Goal: Information Seeking & Learning: Learn about a topic

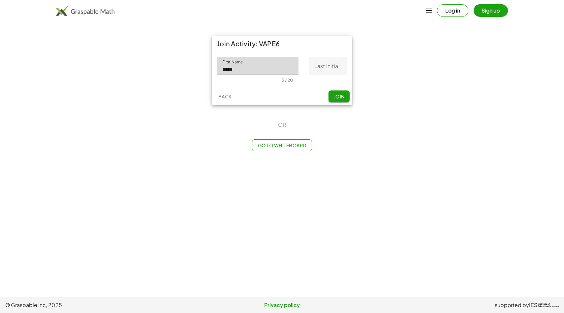
type input "*****"
click at [321, 69] on input "Last Initial" at bounding box center [328, 66] width 38 height 18
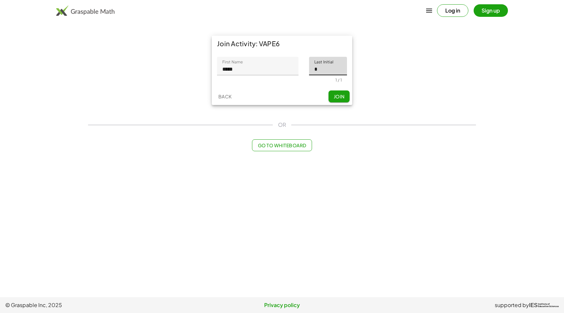
type input "*"
click at [342, 97] on span "Join" at bounding box center [339, 96] width 11 height 6
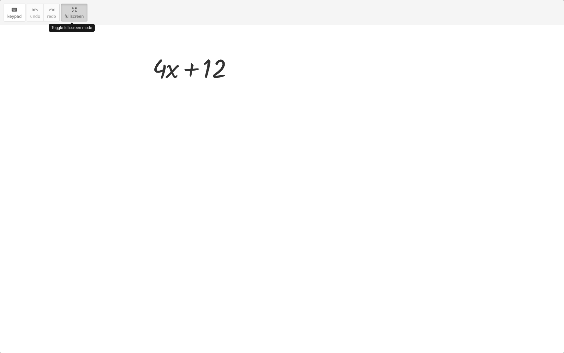
click at [201, 103] on div "keyboard keypad undo undo redo redo fullscreen Toggle fullscreen mode + · 4 · x…" at bounding box center [282, 176] width 564 height 352
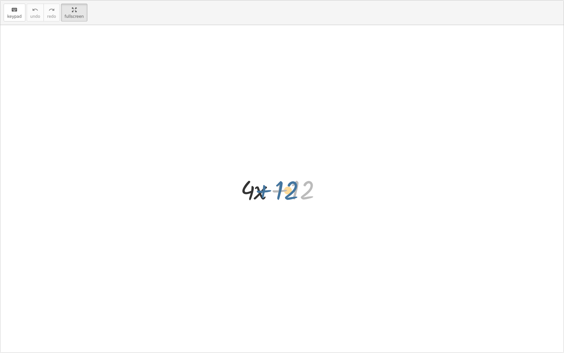
drag, startPoint x: 304, startPoint y: 197, endPoint x: 308, endPoint y: 199, distance: 4.7
click at [308, 199] on div at bounding box center [284, 189] width 95 height 34
drag, startPoint x: 251, startPoint y: 196, endPoint x: 254, endPoint y: 207, distance: 11.9
click at [254, 207] on div "· 4 + · 4 · x + 12" at bounding box center [282, 189] width 564 height 328
drag, startPoint x: 297, startPoint y: 196, endPoint x: 246, endPoint y: 196, distance: 50.8
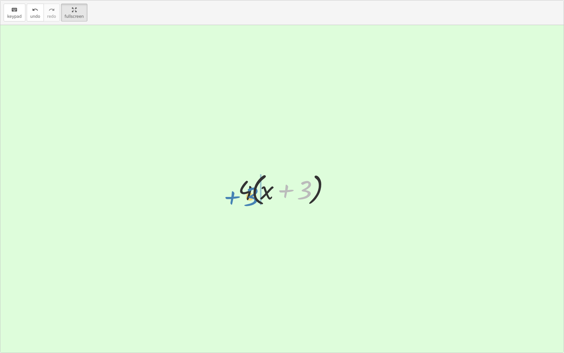
drag, startPoint x: 304, startPoint y: 194, endPoint x: 250, endPoint y: 201, distance: 54.2
click at [250, 201] on div at bounding box center [284, 189] width 99 height 38
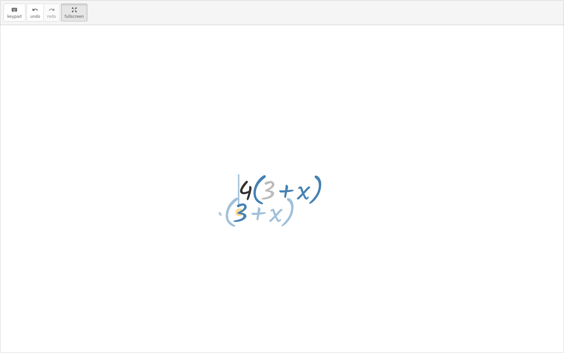
drag, startPoint x: 268, startPoint y: 191, endPoint x: 234, endPoint y: 181, distance: 35.4
click at [234, 180] on div "+ · 4 · x + 12 + · 4 · x + · 4 · 3 · 4 · ( + x + 3 ) + 3 · ( + x ) + 4 x + · 3 …" at bounding box center [281, 188] width 107 height 41
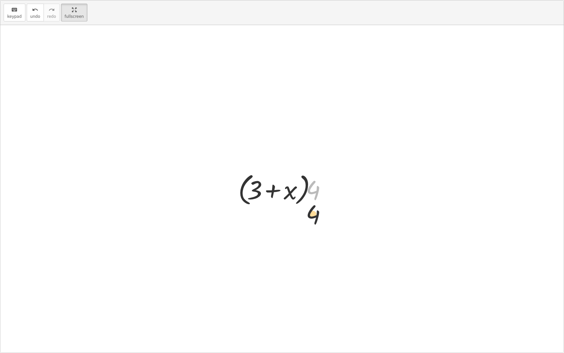
drag, startPoint x: 311, startPoint y: 188, endPoint x: 199, endPoint y: 144, distance: 120.0
click at [198, 144] on div "+ · 4 · x + 12 + · 4 · x + · 4 · 3 · 4 · ( + x + 3 ) · 4 · ( + 3 + x ) · 4 + 4 …" at bounding box center [282, 189] width 564 height 328
drag, startPoint x: 305, startPoint y: 192, endPoint x: 269, endPoint y: 188, distance: 36.3
click at [269, 188] on div at bounding box center [284, 189] width 99 height 38
drag, startPoint x: 294, startPoint y: 191, endPoint x: 250, endPoint y: 190, distance: 43.3
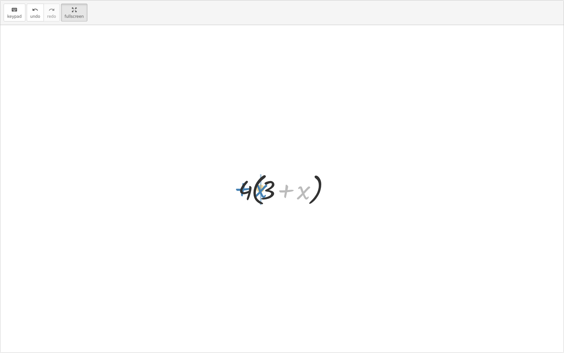
click at [250, 190] on div at bounding box center [284, 189] width 99 height 38
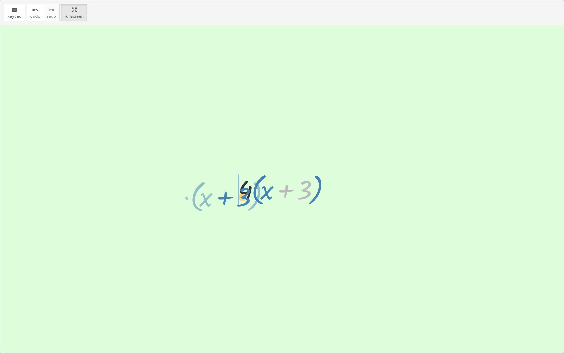
drag, startPoint x: 301, startPoint y: 192, endPoint x: 240, endPoint y: 198, distance: 61.4
click at [240, 198] on div at bounding box center [284, 189] width 99 height 38
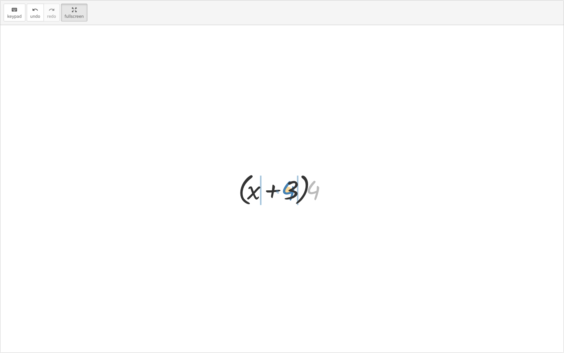
drag, startPoint x: 311, startPoint y: 195, endPoint x: 286, endPoint y: 195, distance: 24.8
click at [286, 195] on div at bounding box center [284, 189] width 99 height 38
drag, startPoint x: 315, startPoint y: 193, endPoint x: 226, endPoint y: 193, distance: 88.4
drag, startPoint x: 309, startPoint y: 191, endPoint x: 216, endPoint y: 180, distance: 92.7
click at [217, 182] on div "+ · 4 · x + 12 + · 4 · x + · 4 · 3 · 4 · ( + x + 3 ) · 4 · ( + 3 + x ) · ( + 3 …" at bounding box center [282, 189] width 564 height 328
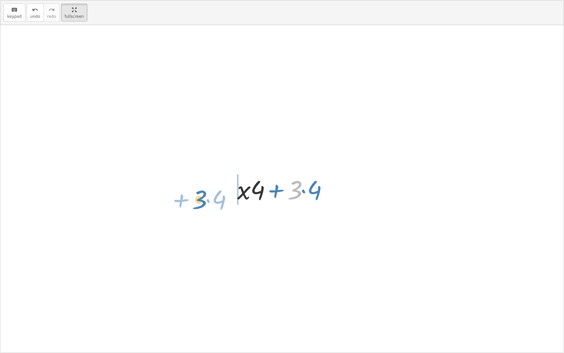
drag, startPoint x: 294, startPoint y: 196, endPoint x: 199, endPoint y: 205, distance: 95.1
click at [199, 205] on div "+ · 4 · x + 12 + · 4 · x + · 4 · 3 · 4 · ( + x + 3 ) · 4 · ( + 3 + x ) · ( + 3 …" at bounding box center [282, 189] width 564 height 328
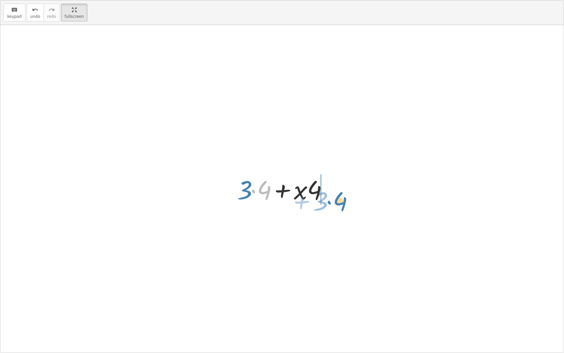
drag, startPoint x: 263, startPoint y: 194, endPoint x: 339, endPoint y: 206, distance: 76.7
click at [339, 206] on div "+ · 4 · x + 12 + · 4 · x + · 4 · 3 · 4 · ( + x + 3 ) · 4 · ( + 3 + x ) · ( + 3 …" at bounding box center [282, 189] width 564 height 328
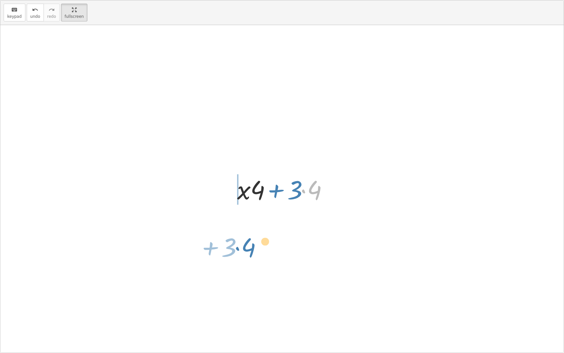
drag, startPoint x: 315, startPoint y: 191, endPoint x: 206, endPoint y: 178, distance: 109.8
click at [205, 189] on div "+ · 4 · x + 12 + · 4 · x + · 4 · 3 · 4 · ( + x + 3 ) · 4 · ( + 3 + x ) · ( + 3 …" at bounding box center [282, 189] width 564 height 328
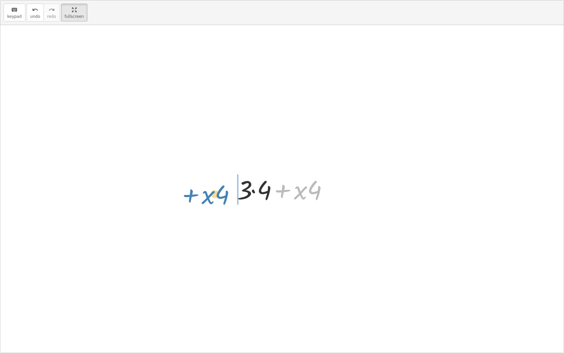
drag, startPoint x: 285, startPoint y: 205, endPoint x: 187, endPoint y: 187, distance: 99.9
click at [187, 187] on div "+ · 4 · x + 12 + · 4 · x + · 4 · 3 · 4 · ( + x + 3 ) · 4 · ( + 3 + x ) · ( + 3 …" at bounding box center [282, 189] width 564 height 328
click at [262, 192] on div at bounding box center [284, 189] width 101 height 34
click at [35, 21] on button "undo undo" at bounding box center [35, 13] width 17 height 18
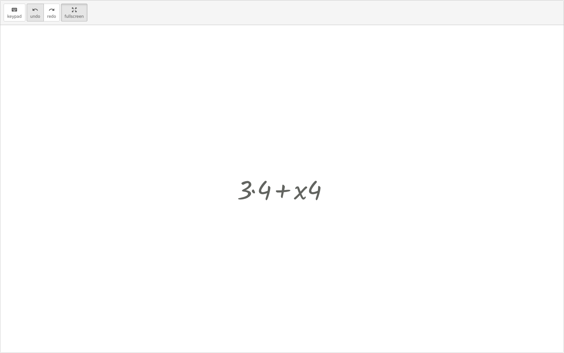
click at [35, 21] on button "undo undo" at bounding box center [35, 13] width 17 height 18
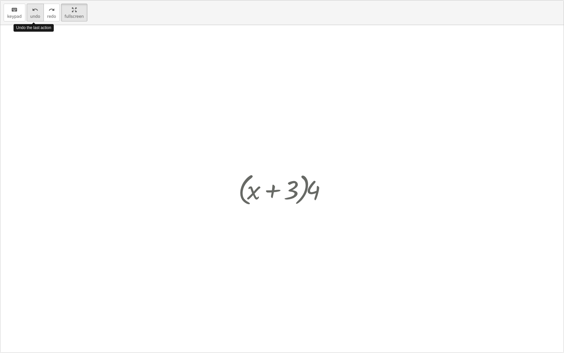
click at [35, 21] on button "undo undo" at bounding box center [35, 13] width 17 height 18
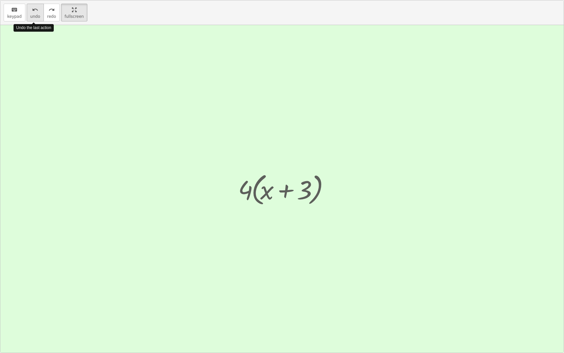
click at [35, 21] on button "undo undo" at bounding box center [35, 13] width 17 height 18
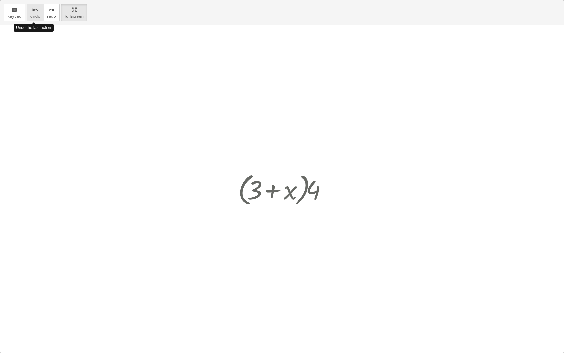
click at [35, 21] on button "undo undo" at bounding box center [35, 13] width 17 height 18
click at [191, 247] on div at bounding box center [282, 189] width 564 height 328
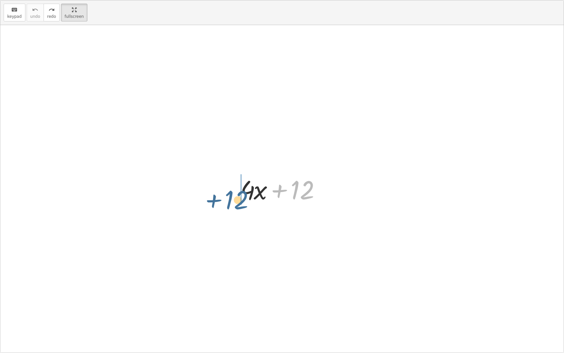
drag, startPoint x: 310, startPoint y: 192, endPoint x: 243, endPoint y: 200, distance: 67.5
click at [243, 200] on div at bounding box center [284, 189] width 95 height 34
drag, startPoint x: 254, startPoint y: 193, endPoint x: 290, endPoint y: 191, distance: 35.7
drag, startPoint x: 313, startPoint y: 191, endPoint x: 219, endPoint y: 190, distance: 94.0
click at [219, 190] on div "+ · 4 · x + 12 + 12 + · 4 · x + · 4 · 3 + · 4 · x · 4 + x + · 4 3 · ( )" at bounding box center [282, 189] width 564 height 328
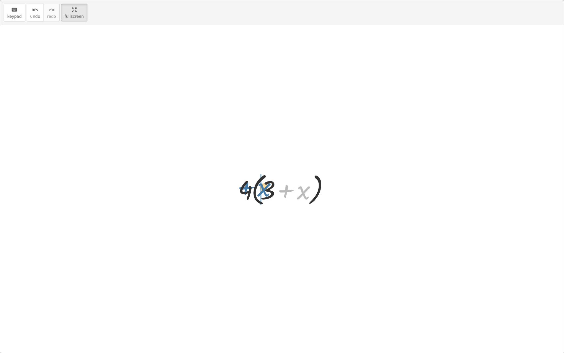
drag, startPoint x: 307, startPoint y: 192, endPoint x: 267, endPoint y: 189, distance: 40.1
click at [267, 189] on div at bounding box center [284, 189] width 99 height 38
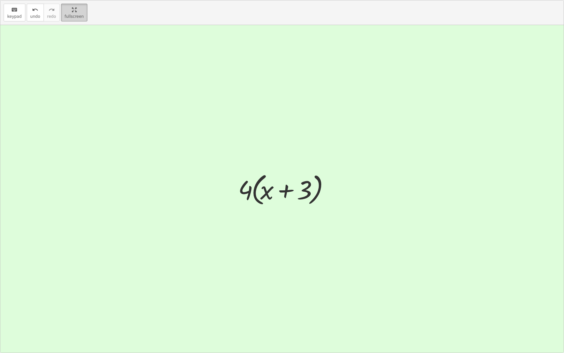
click at [82, 0] on html "Algebraic Factorisation [PERSON_NAME] Not you? Tasks 1. Goal state 2. Goal stat…" at bounding box center [282, 176] width 564 height 353
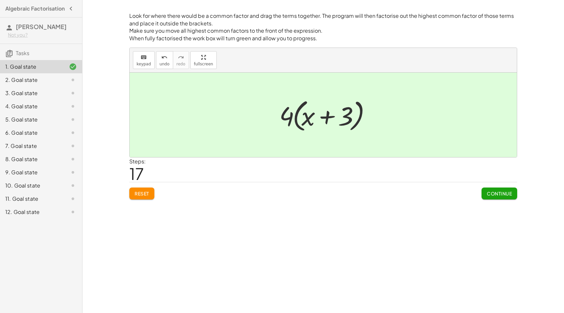
click at [498, 192] on span "Continue" at bounding box center [499, 193] width 25 height 6
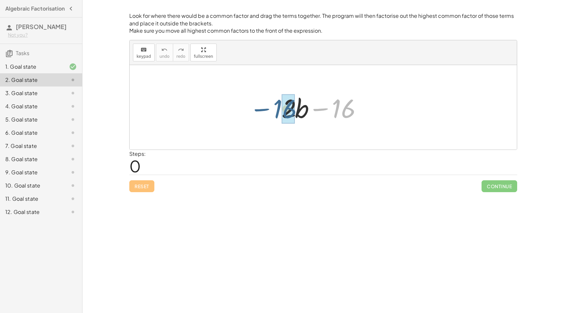
drag, startPoint x: 351, startPoint y: 111, endPoint x: 295, endPoint y: 109, distance: 55.5
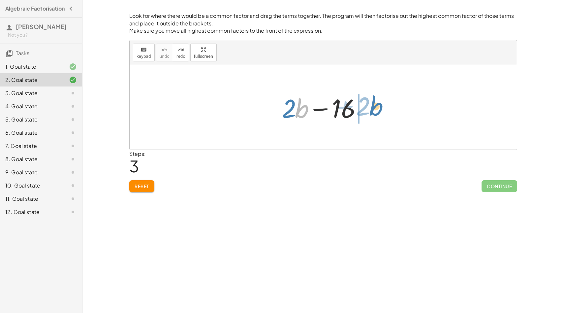
drag, startPoint x: 298, startPoint y: 112, endPoint x: 385, endPoint y: 113, distance: 87.1
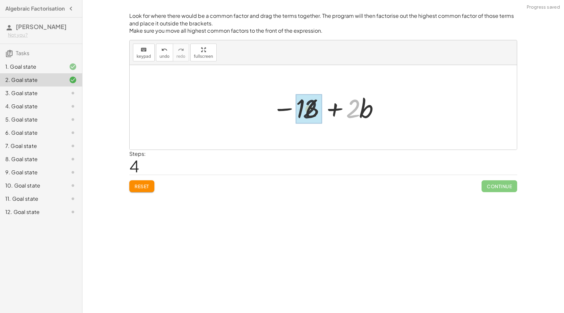
drag, startPoint x: 354, startPoint y: 106, endPoint x: 309, endPoint y: 106, distance: 45.2
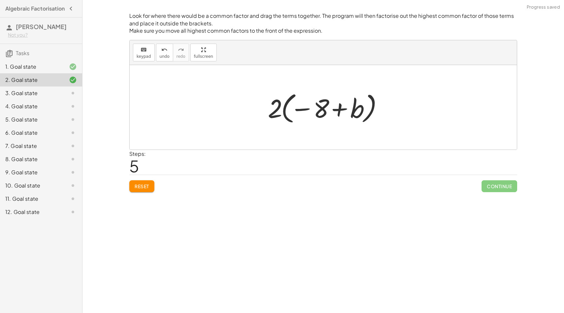
click at [148, 187] on span "Reset" at bounding box center [142, 186] width 15 height 6
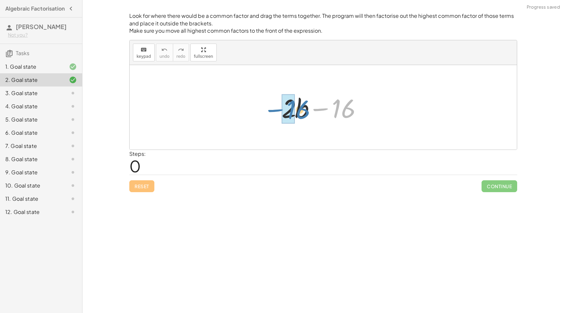
drag, startPoint x: 349, startPoint y: 115, endPoint x: 290, endPoint y: 116, distance: 59.4
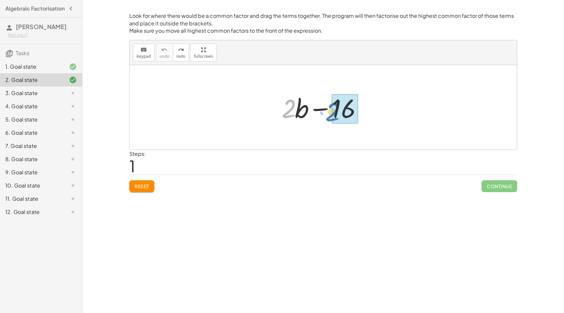
drag, startPoint x: 295, startPoint y: 110, endPoint x: 336, endPoint y: 113, distance: 41.6
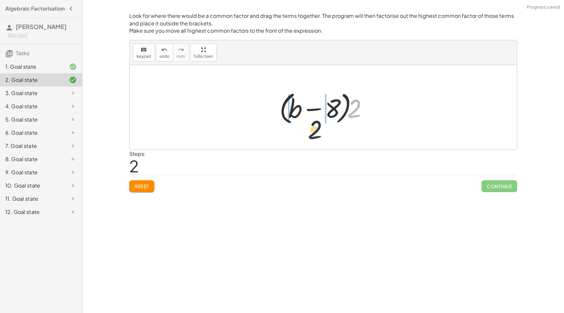
drag, startPoint x: 354, startPoint y: 115, endPoint x: 286, endPoint y: 108, distance: 68.0
click at [286, 108] on div at bounding box center [325, 107] width 99 height 38
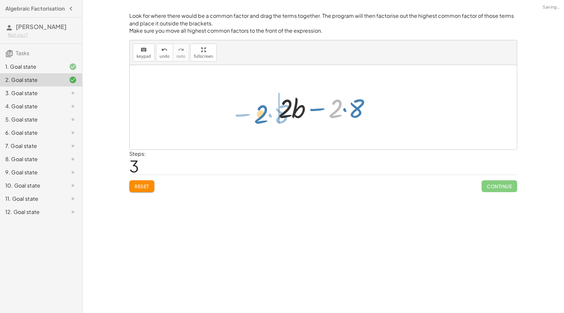
drag, startPoint x: 335, startPoint y: 106, endPoint x: 257, endPoint y: 102, distance: 78.0
click at [257, 102] on div "+ · 2 · b − 16 + · 2 · b − · 2 · 8 · ( + b − 8 ) · 2 · 2 − · 8 + b − 8 · 2 · · …" at bounding box center [323, 107] width 387 height 84
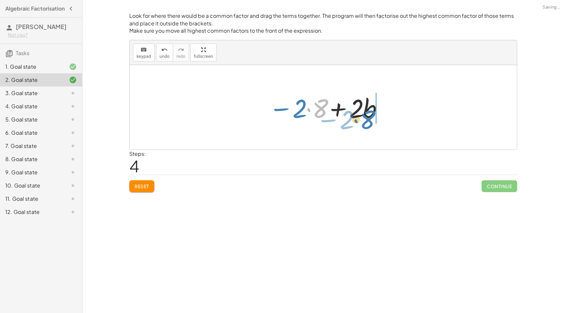
drag, startPoint x: 316, startPoint y: 113, endPoint x: 394, endPoint y: 102, distance: 78.6
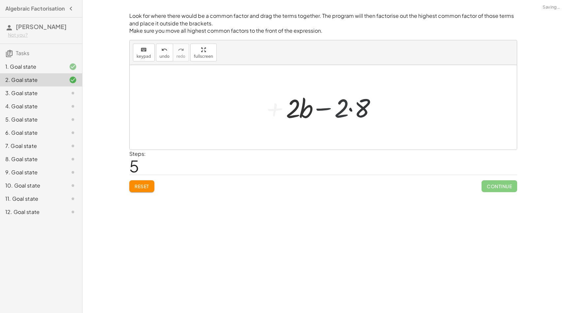
click at [147, 190] on button "Reset" at bounding box center [141, 186] width 25 height 12
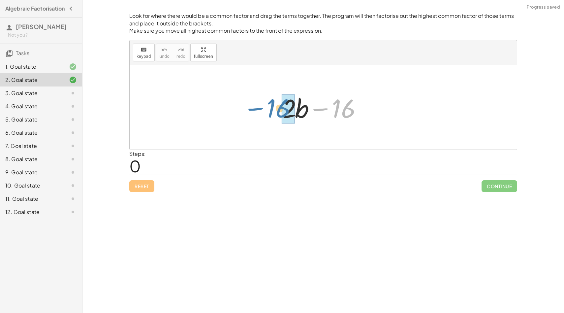
drag, startPoint x: 341, startPoint y: 112, endPoint x: 277, endPoint y: 112, distance: 64.0
click at [277, 112] on div "− 16 + · 2 · b − 16" at bounding box center [323, 107] width 103 height 37
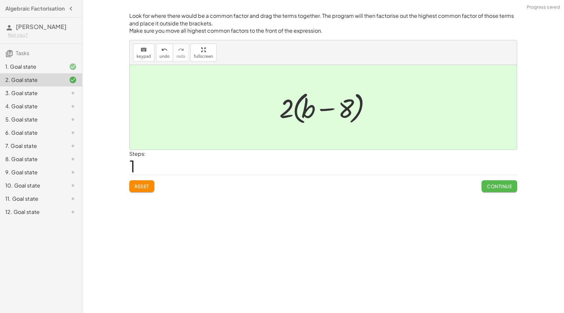
click at [494, 184] on span "Continue" at bounding box center [499, 186] width 25 height 6
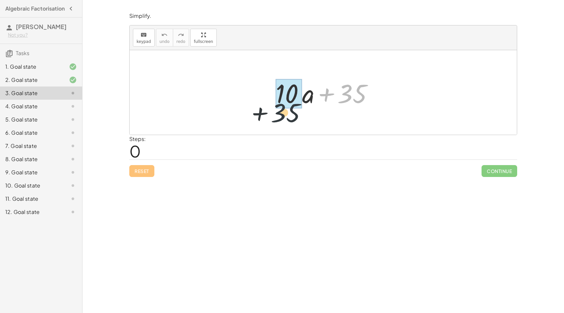
drag, startPoint x: 353, startPoint y: 96, endPoint x: 284, endPoint y: 104, distance: 69.5
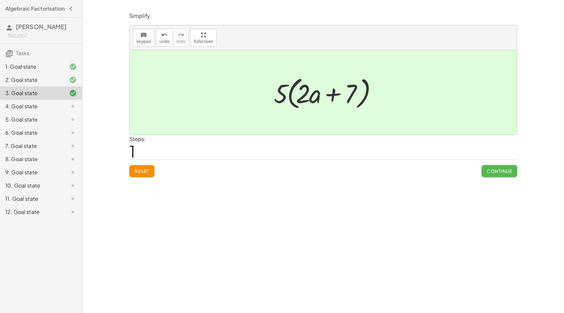
click at [499, 175] on button "Continue" at bounding box center [500, 171] width 36 height 12
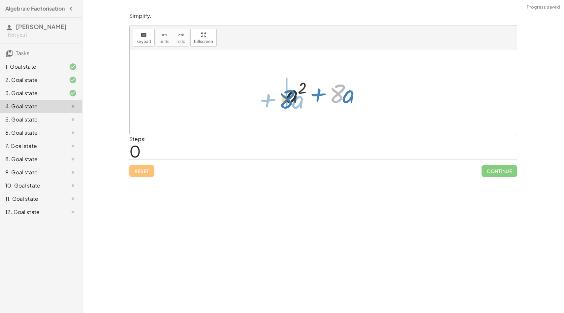
drag, startPoint x: 332, startPoint y: 104, endPoint x: 281, endPoint y: 110, distance: 50.8
click at [281, 110] on div "· 8 + · a + a 2 + · 8 · a" at bounding box center [323, 92] width 95 height 37
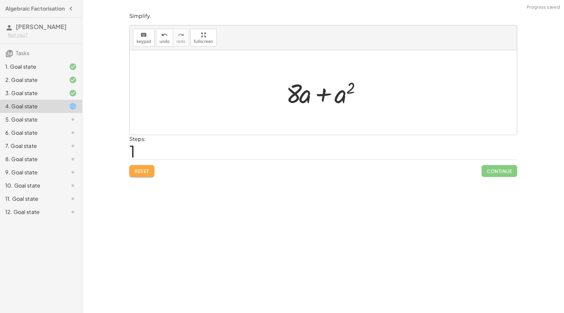
click at [138, 175] on button "Reset" at bounding box center [141, 171] width 25 height 12
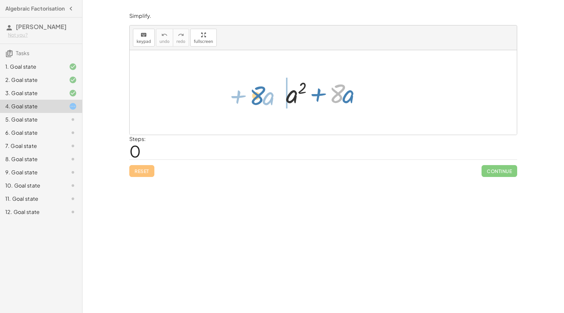
drag, startPoint x: 342, startPoint y: 103, endPoint x: 260, endPoint y: 104, distance: 81.2
click at [261, 104] on div "· 8 + · a + a 2 + · 8 · a" at bounding box center [323, 92] width 387 height 84
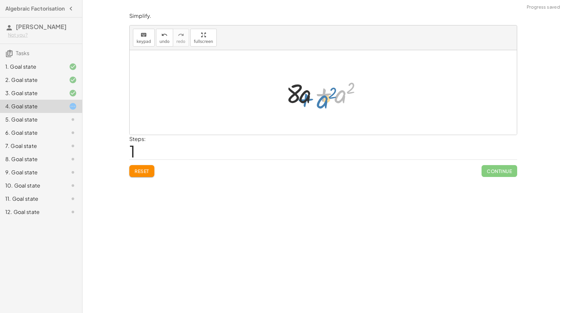
drag, startPoint x: 344, startPoint y: 99, endPoint x: 326, endPoint y: 104, distance: 18.8
click at [326, 104] on div at bounding box center [326, 93] width 86 height 34
drag, startPoint x: 336, startPoint y: 98, endPoint x: 294, endPoint y: 96, distance: 42.0
click at [294, 96] on div at bounding box center [326, 93] width 86 height 34
click at [150, 172] on button "Reset" at bounding box center [141, 171] width 25 height 12
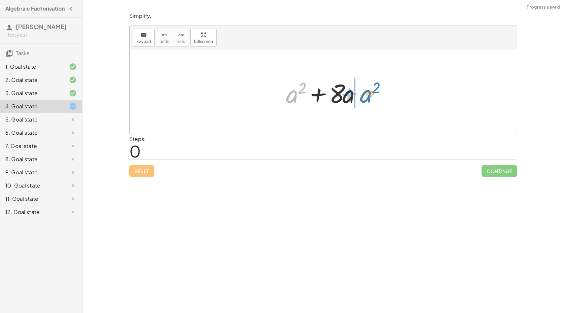
drag, startPoint x: 291, startPoint y: 103, endPoint x: 365, endPoint y: 102, distance: 73.9
click at [365, 102] on div at bounding box center [326, 93] width 86 height 34
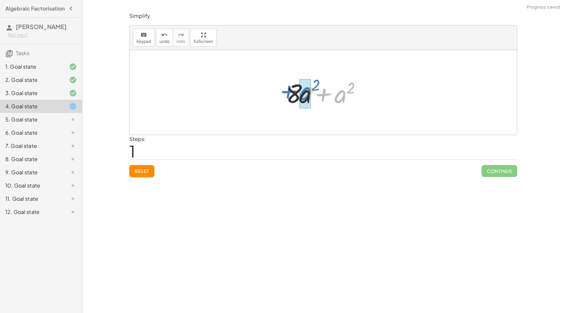
drag, startPoint x: 340, startPoint y: 100, endPoint x: 306, endPoint y: 97, distance: 34.8
drag, startPoint x: 305, startPoint y: 100, endPoint x: 289, endPoint y: 106, distance: 16.7
click at [289, 106] on div at bounding box center [326, 93] width 103 height 38
click at [141, 170] on span "Reset" at bounding box center [142, 171] width 15 height 6
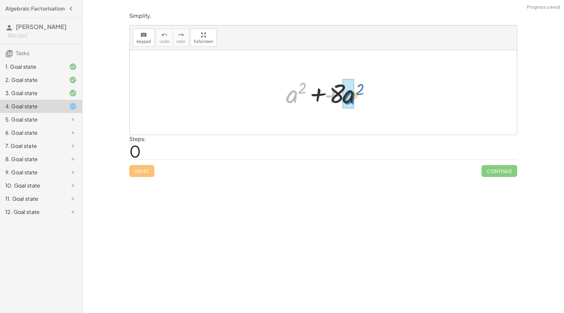
drag, startPoint x: 289, startPoint y: 100, endPoint x: 346, endPoint y: 101, distance: 57.8
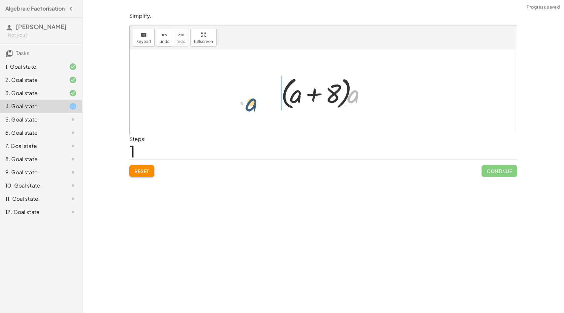
drag, startPoint x: 353, startPoint y: 98, endPoint x: 252, endPoint y: 103, distance: 100.8
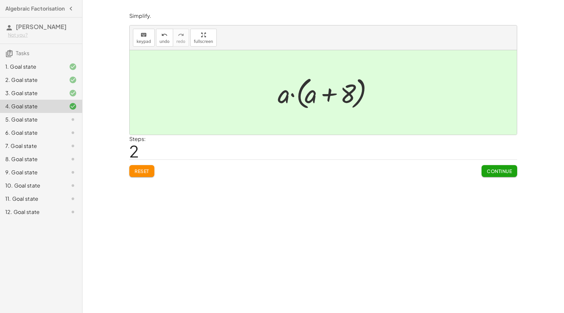
click at [500, 172] on span "Continue" at bounding box center [499, 171] width 25 height 6
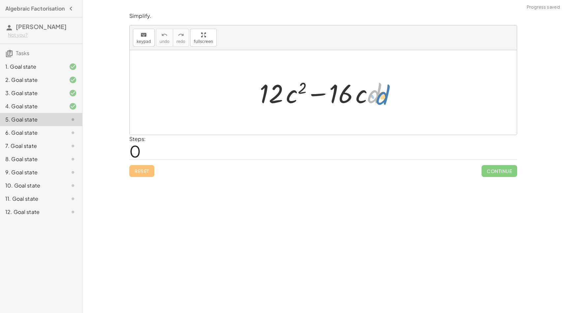
drag, startPoint x: 371, startPoint y: 92, endPoint x: 375, endPoint y: 90, distance: 4.1
click at [375, 90] on div at bounding box center [325, 93] width 139 height 34
drag, startPoint x: 361, startPoint y: 101, endPoint x: 360, endPoint y: 111, distance: 9.2
click at [360, 111] on div "· c + · 12 · c 2 − · 16 · c · d" at bounding box center [323, 92] width 147 height 37
drag, startPoint x: 340, startPoint y: 97, endPoint x: 337, endPoint y: 102, distance: 5.5
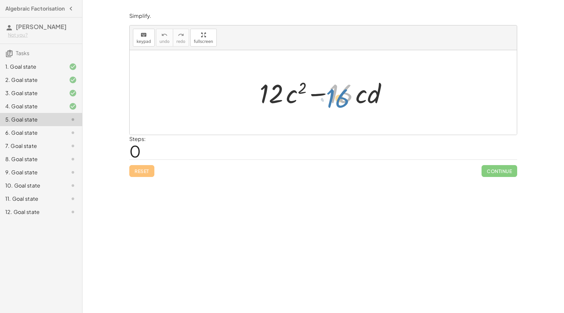
click at [337, 102] on div at bounding box center [325, 93] width 139 height 34
drag, startPoint x: 361, startPoint y: 103, endPoint x: 290, endPoint y: 102, distance: 70.6
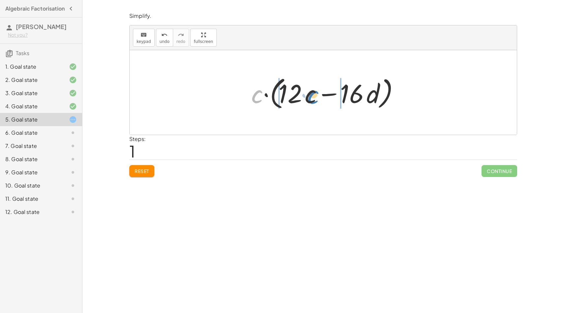
drag, startPoint x: 258, startPoint y: 99, endPoint x: 313, endPoint y: 99, distance: 55.4
click at [313, 99] on div at bounding box center [325, 93] width 155 height 38
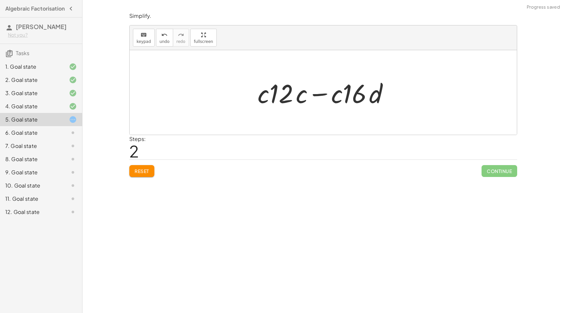
click at [142, 173] on span "Reset" at bounding box center [142, 171] width 15 height 6
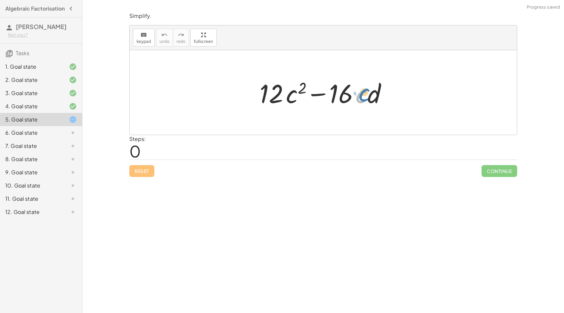
click at [361, 98] on div at bounding box center [325, 93] width 139 height 34
click at [296, 97] on div at bounding box center [325, 93] width 139 height 34
drag, startPoint x: 336, startPoint y: 97, endPoint x: 269, endPoint y: 102, distance: 66.5
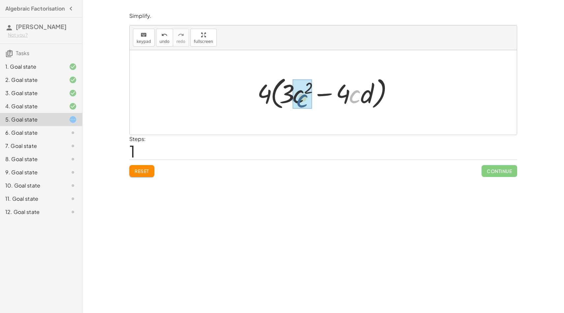
drag, startPoint x: 350, startPoint y: 96, endPoint x: 298, endPoint y: 100, distance: 52.9
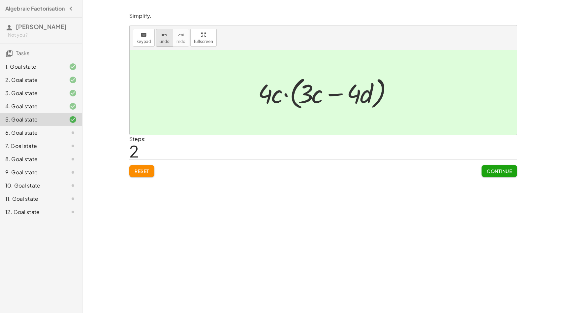
click at [169, 40] on button "undo undo" at bounding box center [164, 38] width 17 height 18
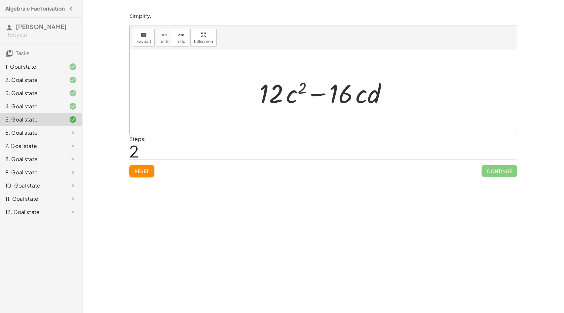
click at [188, 43] on div "keyboard keypad undo [PERSON_NAME] redo fullscreen" at bounding box center [323, 37] width 387 height 25
click at [182, 43] on span "redo" at bounding box center [181, 41] width 9 height 5
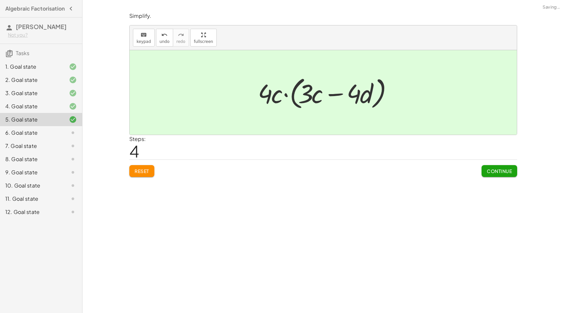
click at [312, 185] on div "Look for where there would be a common factor and drag the terms together. The …" at bounding box center [323, 156] width 482 height 313
click at [490, 173] on span "Continue" at bounding box center [499, 171] width 25 height 6
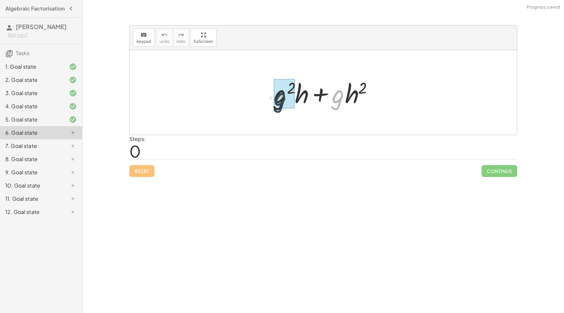
drag, startPoint x: 335, startPoint y: 104, endPoint x: 277, endPoint y: 106, distance: 58.1
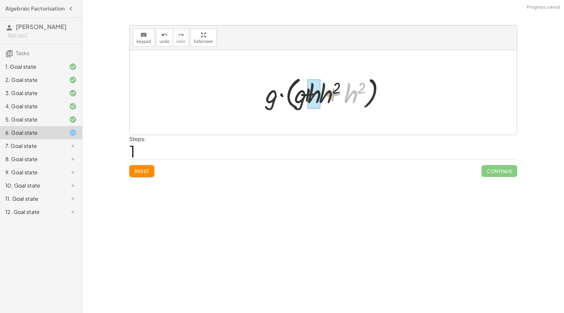
drag, startPoint x: 352, startPoint y: 99, endPoint x: 311, endPoint y: 97, distance: 40.3
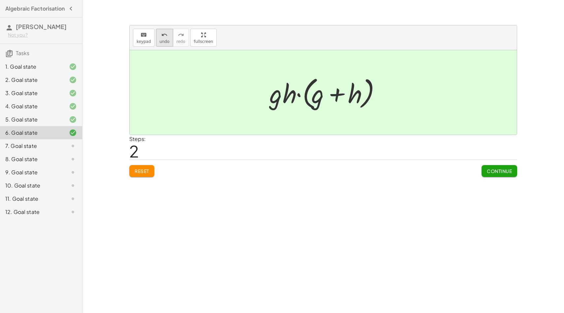
click at [165, 40] on span "undo" at bounding box center [165, 41] width 10 height 5
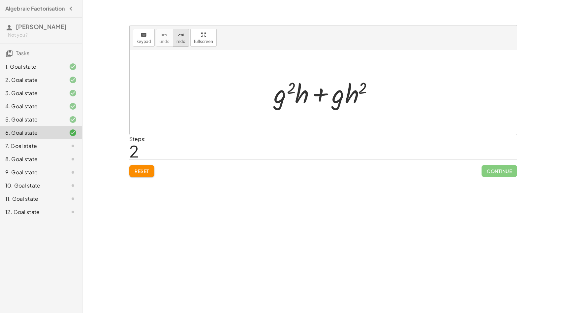
click at [184, 40] on button "redo redo" at bounding box center [181, 38] width 16 height 18
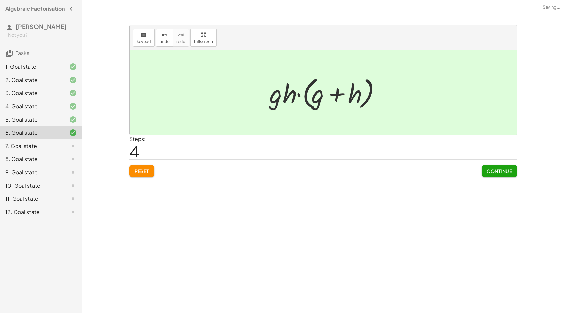
click at [498, 173] on span "Continue" at bounding box center [499, 171] width 25 height 6
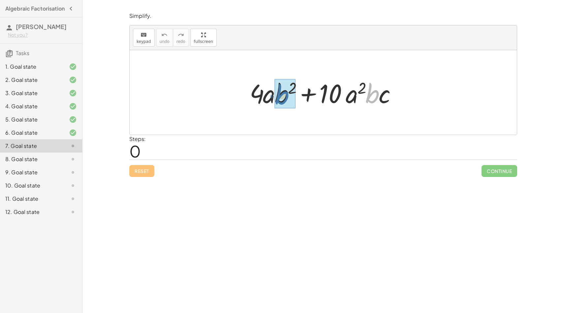
drag, startPoint x: 370, startPoint y: 98, endPoint x: 279, endPoint y: 99, distance: 90.8
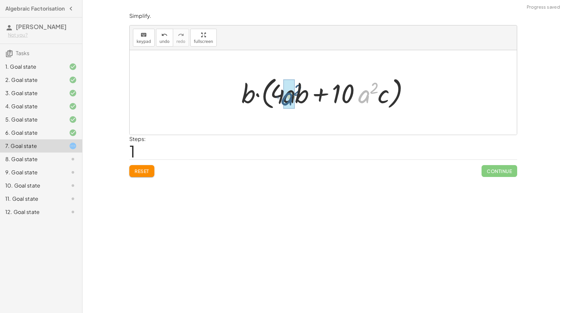
drag, startPoint x: 366, startPoint y: 97, endPoint x: 288, endPoint y: 99, distance: 77.2
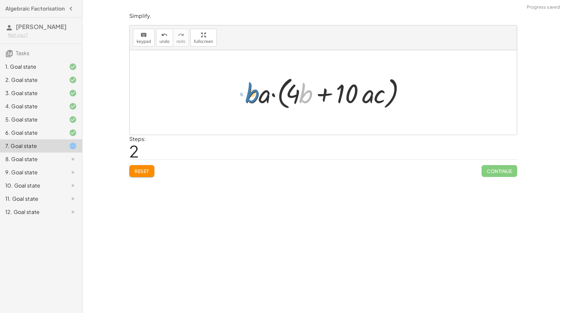
drag, startPoint x: 308, startPoint y: 100, endPoint x: 253, endPoint y: 98, distance: 54.5
click at [253, 98] on div at bounding box center [325, 93] width 167 height 38
drag, startPoint x: 253, startPoint y: 98, endPoint x: 311, endPoint y: 96, distance: 57.5
click at [311, 96] on div at bounding box center [325, 93] width 167 height 38
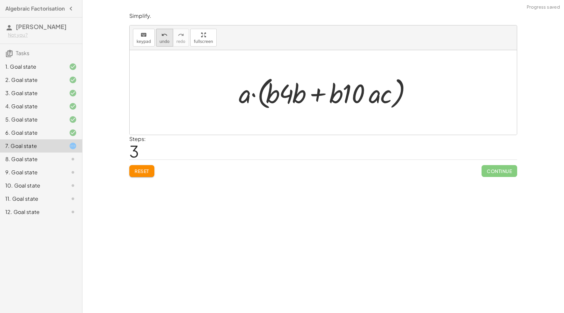
click at [165, 41] on span "undo" at bounding box center [165, 41] width 10 height 5
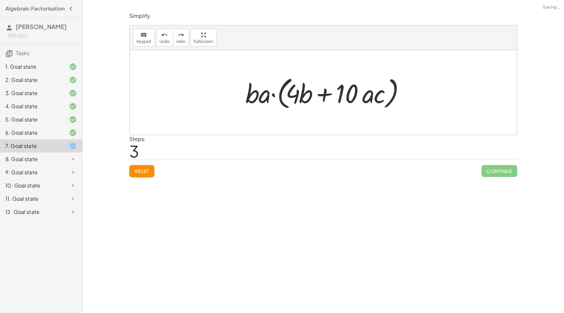
click at [141, 170] on span "Reset" at bounding box center [142, 171] width 15 height 6
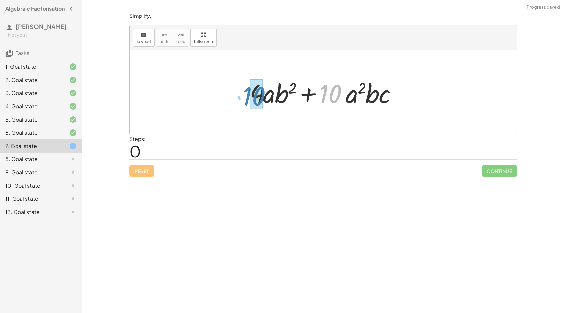
drag, startPoint x: 327, startPoint y: 91, endPoint x: 248, endPoint y: 92, distance: 79.2
click at [248, 92] on div at bounding box center [325, 93] width 159 height 34
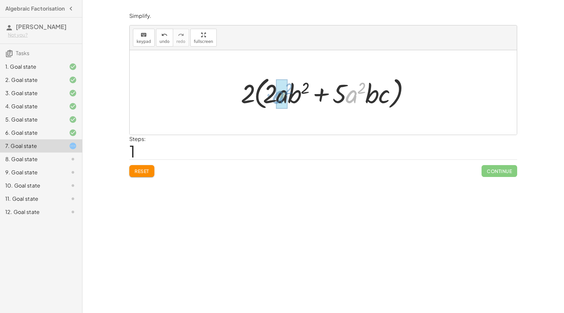
drag, startPoint x: 354, startPoint y: 97, endPoint x: 280, endPoint y: 98, distance: 73.3
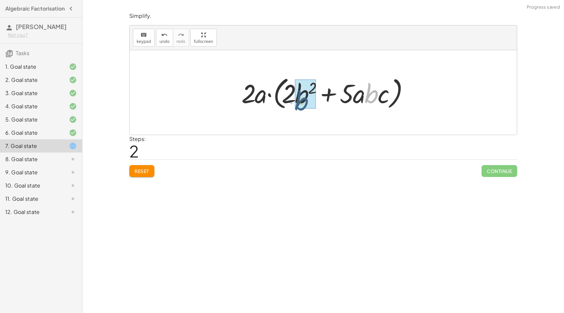
drag, startPoint x: 370, startPoint y: 103, endPoint x: 301, endPoint y: 107, distance: 69.8
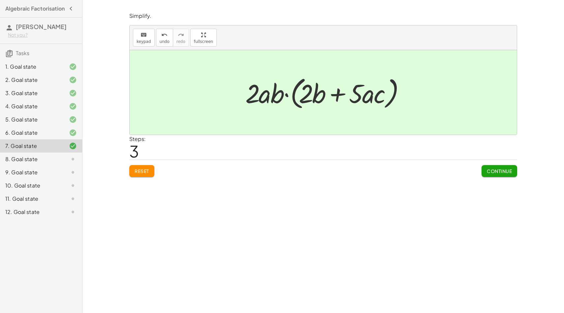
click at [499, 172] on span "Continue" at bounding box center [499, 171] width 25 height 6
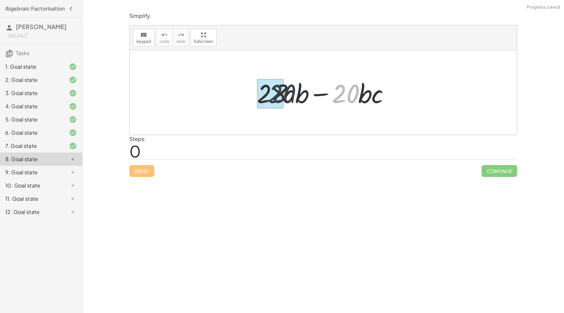
drag, startPoint x: 337, startPoint y: 98, endPoint x: 268, endPoint y: 99, distance: 69.0
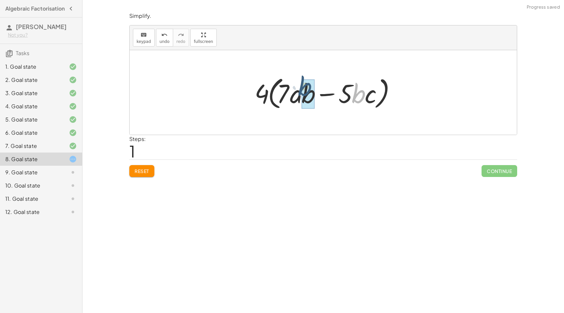
drag, startPoint x: 359, startPoint y: 97, endPoint x: 307, endPoint y: 89, distance: 53.3
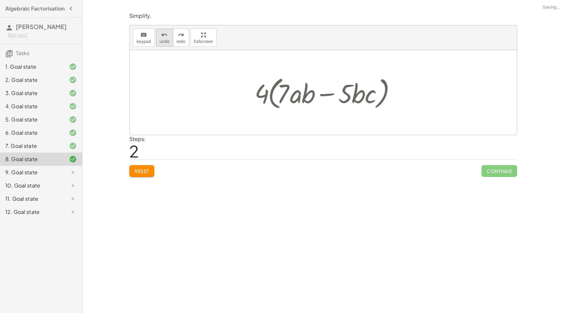
click at [165, 40] on span "undo" at bounding box center [165, 41] width 10 height 5
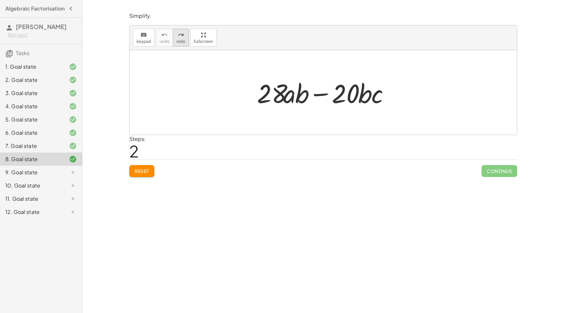
click at [182, 43] on span "redo" at bounding box center [181, 41] width 9 height 5
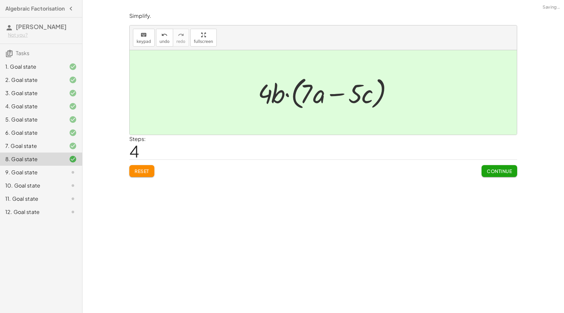
click at [498, 171] on span "Continue" at bounding box center [499, 171] width 25 height 6
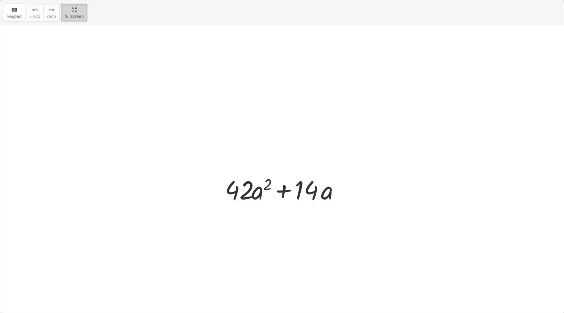
click at [213, 82] on div "keyboard keypad undo undo redo redo fullscreen + · 42 · a 2 + · 14 · a ×" at bounding box center [282, 156] width 564 height 312
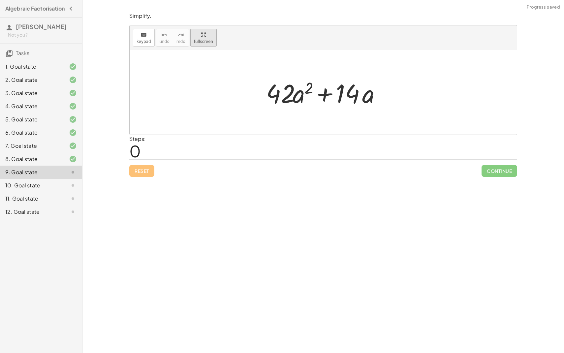
click at [82, 0] on html "Algebraic Factorisation [PERSON_NAME] Not you? Tasks 1. Goal state 2. Goal stat…" at bounding box center [282, 176] width 564 height 353
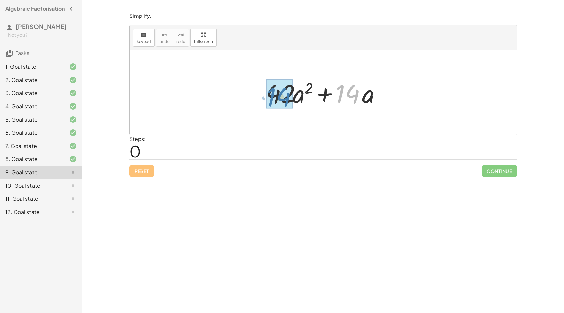
drag, startPoint x: 351, startPoint y: 93, endPoint x: 277, endPoint y: 97, distance: 74.7
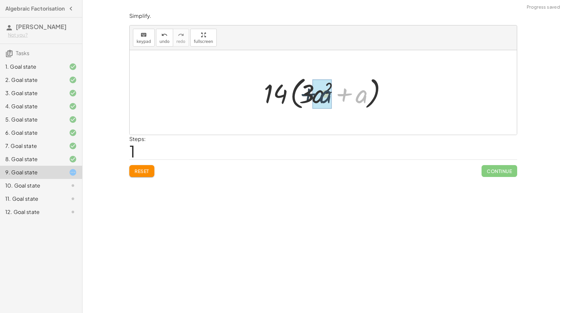
drag, startPoint x: 362, startPoint y: 97, endPoint x: 333, endPoint y: 97, distance: 29.0
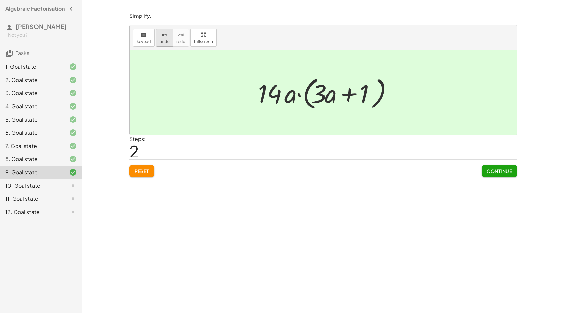
click at [165, 38] on icon "undo" at bounding box center [164, 35] width 6 height 8
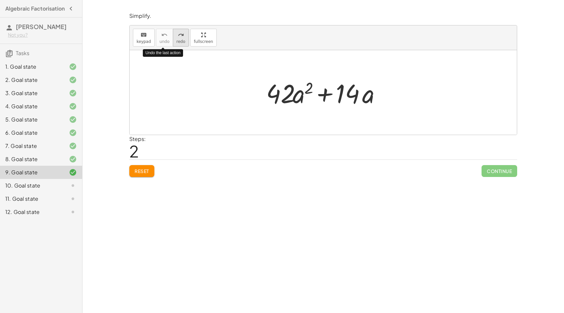
click at [177, 35] on div "redo" at bounding box center [181, 35] width 9 height 8
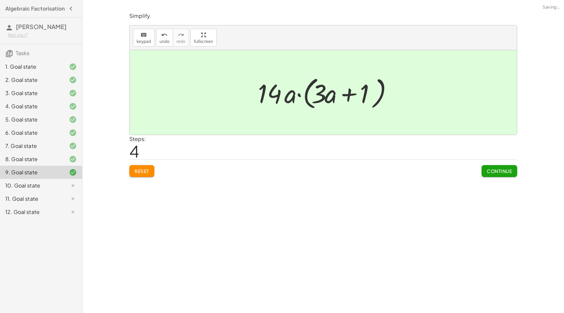
click at [500, 170] on span "Continue" at bounding box center [499, 171] width 25 height 6
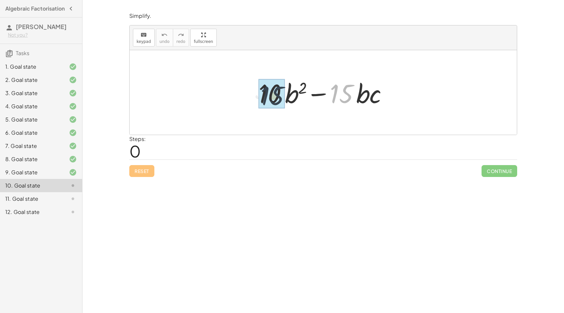
drag, startPoint x: 342, startPoint y: 93, endPoint x: 266, endPoint y: 96, distance: 75.9
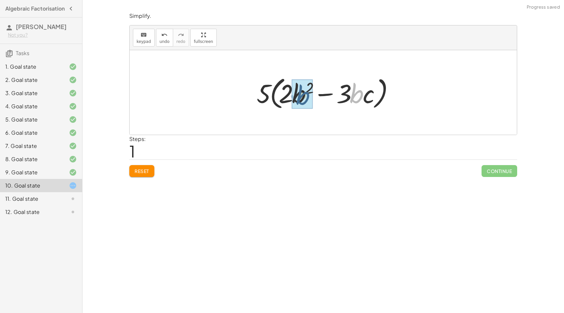
drag, startPoint x: 357, startPoint y: 98, endPoint x: 302, endPoint y: 99, distance: 54.5
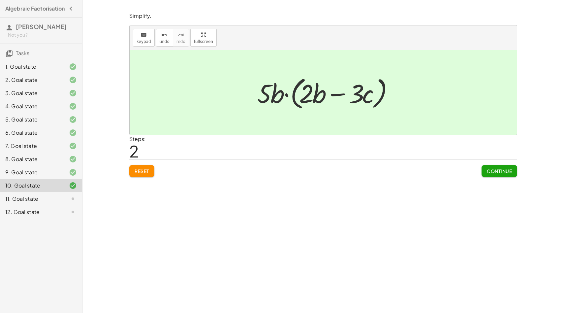
click at [492, 171] on span "Continue" at bounding box center [499, 171] width 25 height 6
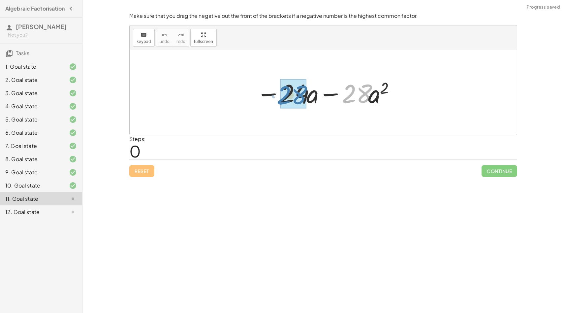
drag, startPoint x: 351, startPoint y: 95, endPoint x: 286, endPoint y: 96, distance: 65.0
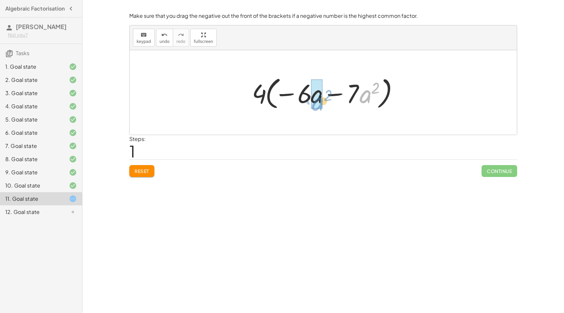
drag, startPoint x: 366, startPoint y: 98, endPoint x: 315, endPoint y: 100, distance: 50.8
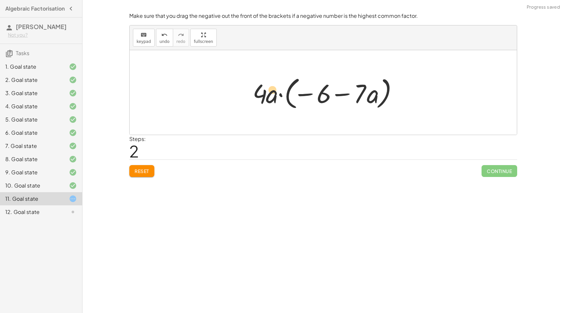
drag, startPoint x: 371, startPoint y: 100, endPoint x: 270, endPoint y: 96, distance: 101.1
click at [270, 96] on div at bounding box center [325, 93] width 153 height 38
drag, startPoint x: 377, startPoint y: 98, endPoint x: 276, endPoint y: 97, distance: 101.0
click at [276, 97] on div at bounding box center [325, 93] width 153 height 38
click at [142, 169] on span "Reset" at bounding box center [142, 171] width 15 height 6
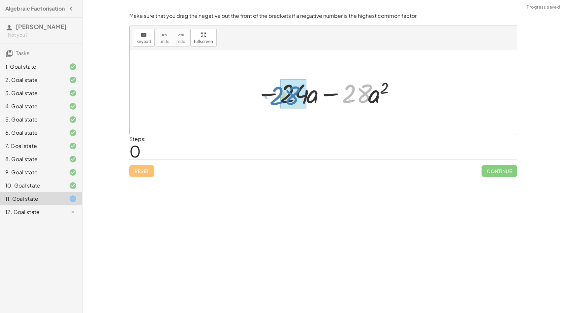
drag, startPoint x: 354, startPoint y: 95, endPoint x: 282, endPoint y: 96, distance: 72.3
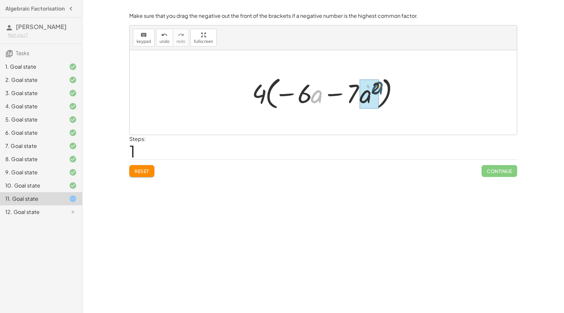
drag, startPoint x: 314, startPoint y: 101, endPoint x: 375, endPoint y: 92, distance: 61.7
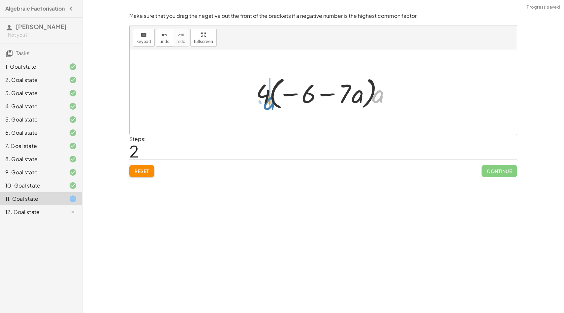
drag, startPoint x: 375, startPoint y: 100, endPoint x: 266, endPoint y: 107, distance: 108.4
click at [266, 107] on div at bounding box center [326, 93] width 146 height 38
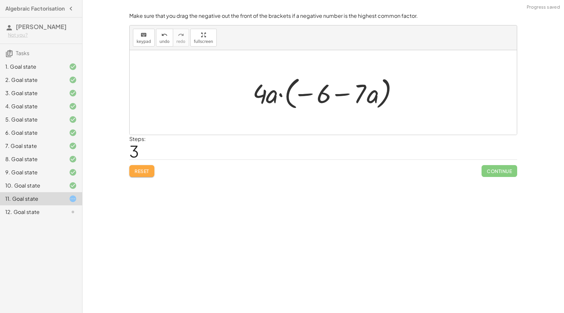
click at [139, 174] on span "Reset" at bounding box center [142, 171] width 15 height 6
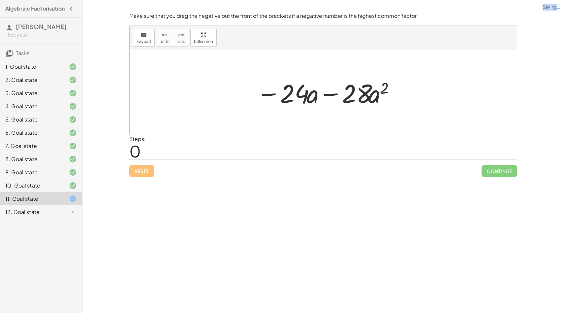
click at [139, 174] on div "Reset Continue" at bounding box center [323, 167] width 388 height 17
drag, startPoint x: 265, startPoint y: 96, endPoint x: 229, endPoint y: 97, distance: 36.3
click at [229, 97] on div "− · 24 · a − · 24 · a − · 28 · a 2" at bounding box center [323, 92] width 387 height 84
click at [264, 95] on div at bounding box center [325, 93] width 145 height 34
drag, startPoint x: 264, startPoint y: 95, endPoint x: 272, endPoint y: 108, distance: 14.9
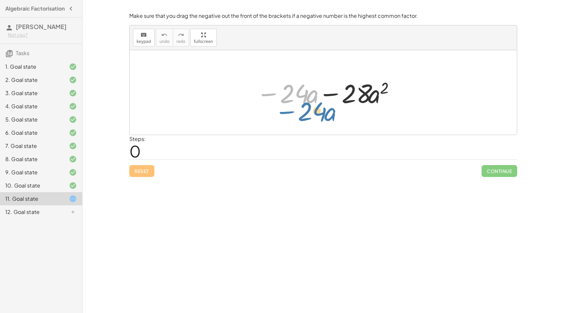
click at [272, 108] on div at bounding box center [325, 93] width 145 height 34
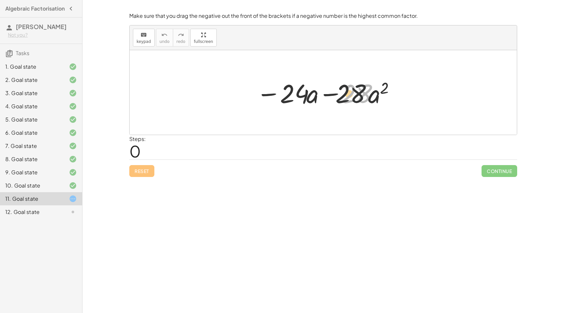
drag, startPoint x: 359, startPoint y: 99, endPoint x: 311, endPoint y: 99, distance: 48.8
click at [311, 99] on div at bounding box center [325, 93] width 145 height 34
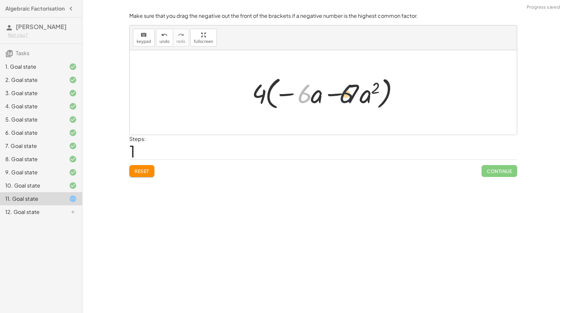
drag, startPoint x: 307, startPoint y: 98, endPoint x: 351, endPoint y: 97, distance: 43.9
click at [351, 97] on div at bounding box center [326, 93] width 154 height 38
drag, startPoint x: 287, startPoint y: 94, endPoint x: 349, endPoint y: 94, distance: 62.4
click at [349, 94] on div at bounding box center [326, 93] width 154 height 38
drag, startPoint x: 316, startPoint y: 96, endPoint x: 366, endPoint y: 103, distance: 50.4
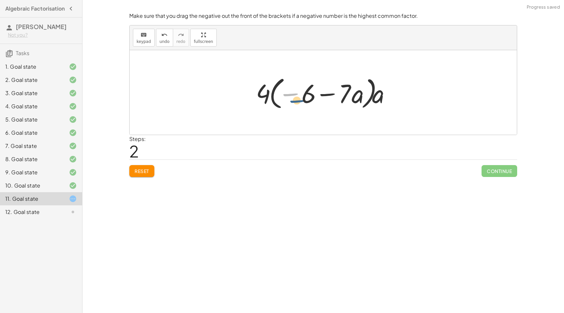
drag, startPoint x: 291, startPoint y: 94, endPoint x: 297, endPoint y: 100, distance: 8.2
click at [297, 100] on div at bounding box center [326, 93] width 146 height 38
drag, startPoint x: 293, startPoint y: 97, endPoint x: 288, endPoint y: 98, distance: 5.5
click at [288, 98] on div at bounding box center [326, 93] width 146 height 38
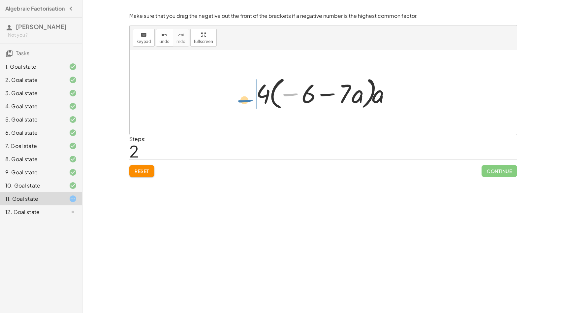
drag, startPoint x: 291, startPoint y: 93, endPoint x: 240, endPoint y: 97, distance: 51.3
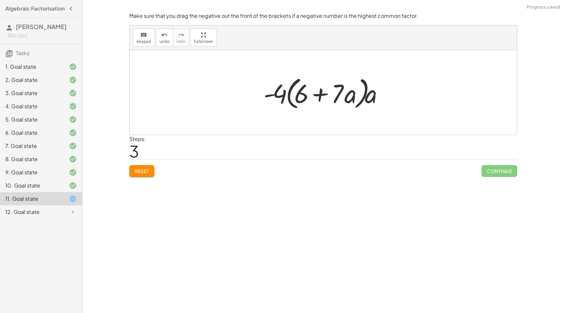
click at [297, 96] on div at bounding box center [325, 93] width 131 height 38
drag, startPoint x: 352, startPoint y: 96, endPoint x: 266, endPoint y: 91, distance: 86.2
click at [266, 91] on div at bounding box center [325, 93] width 131 height 38
drag, startPoint x: 347, startPoint y: 95, endPoint x: 387, endPoint y: 95, distance: 39.9
click at [387, 95] on div at bounding box center [325, 93] width 131 height 38
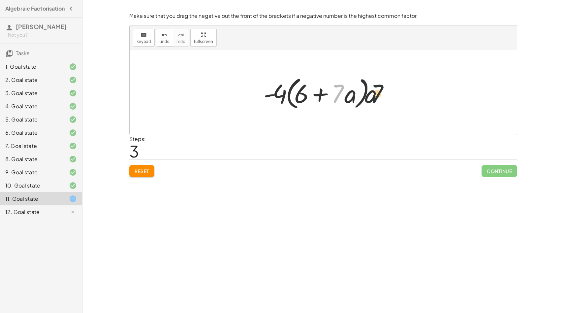
drag, startPoint x: 337, startPoint y: 94, endPoint x: 401, endPoint y: 94, distance: 64.0
drag, startPoint x: 315, startPoint y: 96, endPoint x: 251, endPoint y: 101, distance: 64.2
click at [251, 99] on div "− · 24 · a − · 28 · a 2 − · 4 · 6 · a − · 4 · 7 · a 2 · 4 · ( − · 6 · a − · 7 ·…" at bounding box center [323, 92] width 387 height 84
drag, startPoint x: 342, startPoint y: 98, endPoint x: 240, endPoint y: 121, distance: 105.3
click at [240, 121] on div "− · 24 · a − · 28 · a 2 − · 4 · 6 · a − · 4 · 7 · a 2 · 4 · ( − · 6 · a − · 7 ·…" at bounding box center [323, 92] width 387 height 84
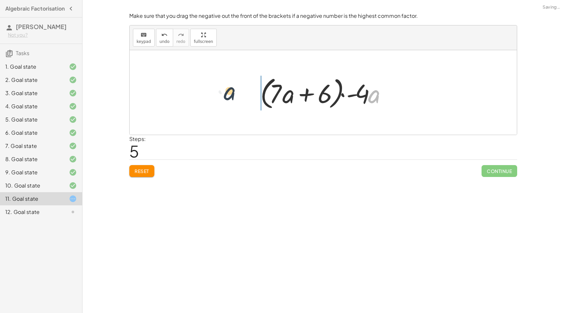
drag, startPoint x: 371, startPoint y: 97, endPoint x: 220, endPoint y: 98, distance: 151.5
click at [220, 98] on div "− · 24 · a − · 28 · a 2 − · 4 · 6 · a − · 4 · 7 · a 2 · 4 · ( − · 6 · a − · 7 ·…" at bounding box center [323, 92] width 387 height 84
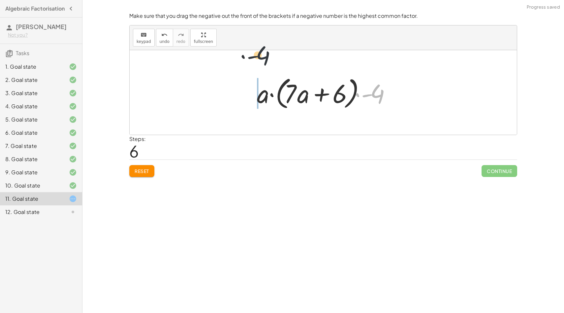
drag, startPoint x: 380, startPoint y: 96, endPoint x: 229, endPoint y: 99, distance: 151.2
click at [227, 99] on div "− · 24 · a − · 28 · a 2 − · 4 · 6 · a − · 4 · 7 · a 2 · 4 · ( − · 6 · a − · 7 ·…" at bounding box center [323, 92] width 387 height 84
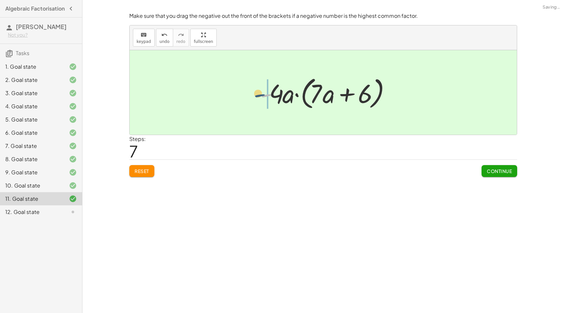
drag, startPoint x: 263, startPoint y: 97, endPoint x: 257, endPoint y: 97, distance: 6.3
click at [257, 97] on div at bounding box center [326, 93] width 138 height 38
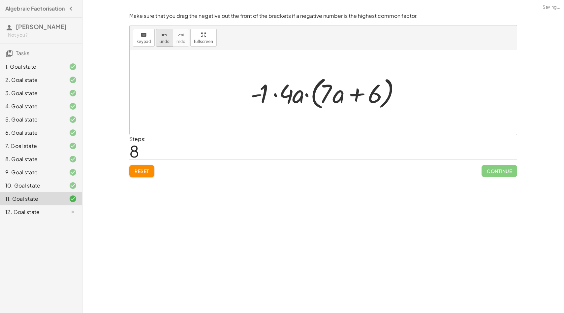
click at [162, 38] on icon "undo" at bounding box center [164, 35] width 6 height 8
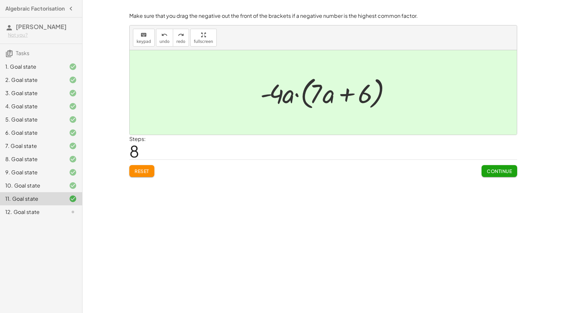
click at [149, 163] on div "Reset Continue" at bounding box center [323, 167] width 388 height 17
click at [146, 173] on span "Reset" at bounding box center [142, 171] width 15 height 6
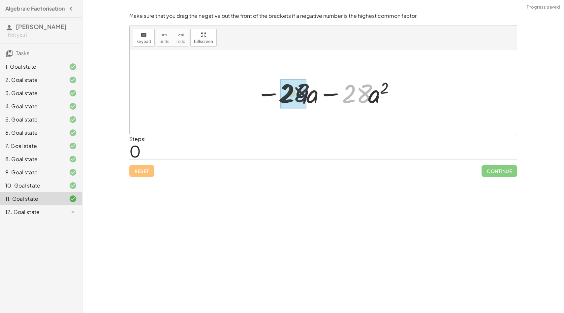
drag, startPoint x: 347, startPoint y: 100, endPoint x: 281, endPoint y: 100, distance: 66.3
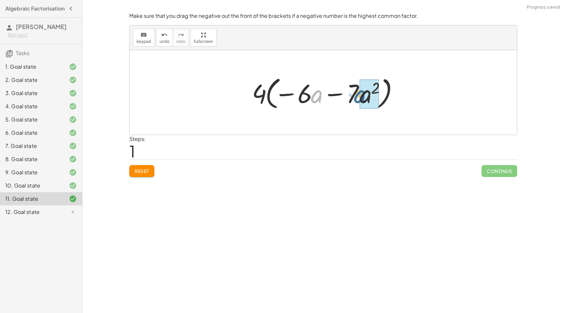
drag, startPoint x: 320, startPoint y: 98, endPoint x: 363, endPoint y: 98, distance: 42.6
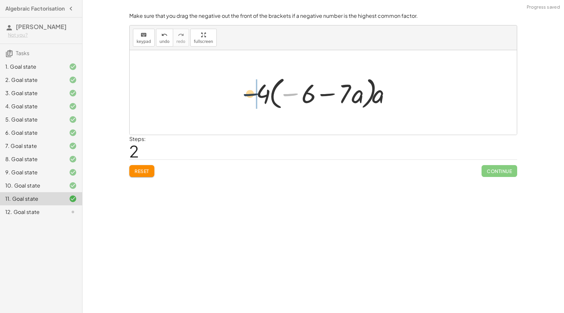
drag, startPoint x: 289, startPoint y: 96, endPoint x: 244, endPoint y: 96, distance: 44.9
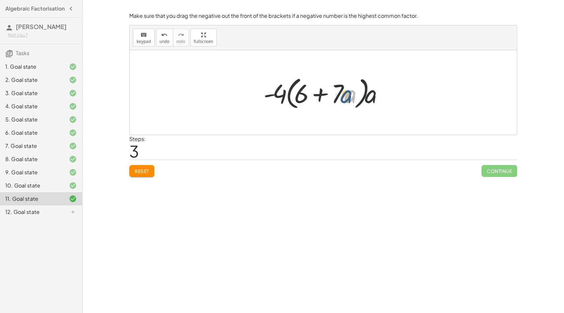
drag, startPoint x: 347, startPoint y: 95, endPoint x: 343, endPoint y: 95, distance: 4.0
click at [343, 95] on div at bounding box center [325, 93] width 131 height 38
drag, startPoint x: 341, startPoint y: 88, endPoint x: 298, endPoint y: 92, distance: 43.0
click at [298, 92] on div at bounding box center [325, 93] width 131 height 38
drag, startPoint x: 374, startPoint y: 98, endPoint x: 286, endPoint y: 105, distance: 87.4
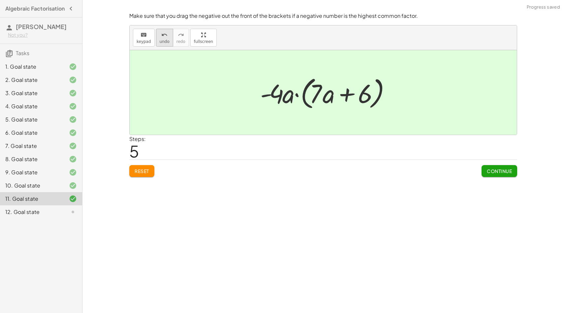
click at [162, 36] on icon "undo" at bounding box center [164, 35] width 6 height 8
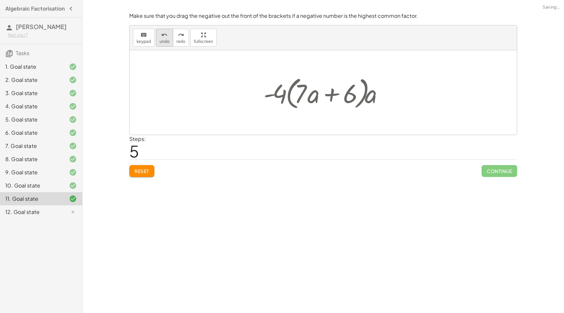
click at [162, 36] on icon "undo" at bounding box center [164, 35] width 6 height 8
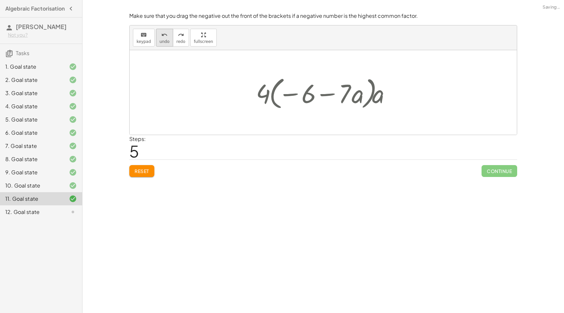
click at [162, 36] on icon "undo" at bounding box center [164, 35] width 6 height 8
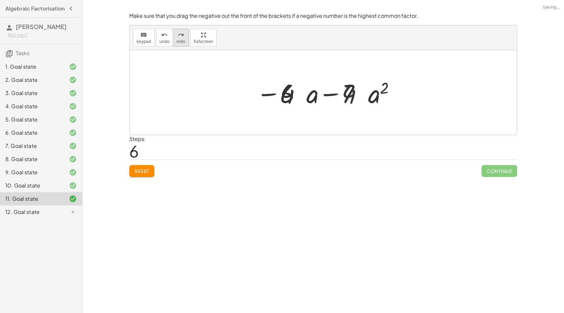
click at [181, 41] on span "redo" at bounding box center [181, 41] width 9 height 5
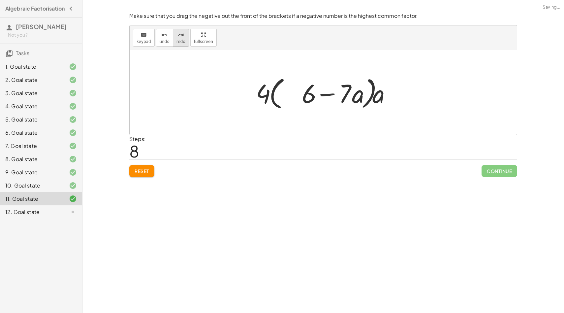
click at [180, 39] on span "redo" at bounding box center [181, 41] width 9 height 5
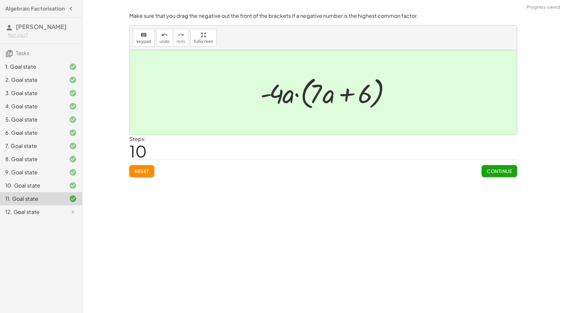
click at [135, 171] on span "Reset" at bounding box center [142, 171] width 15 height 6
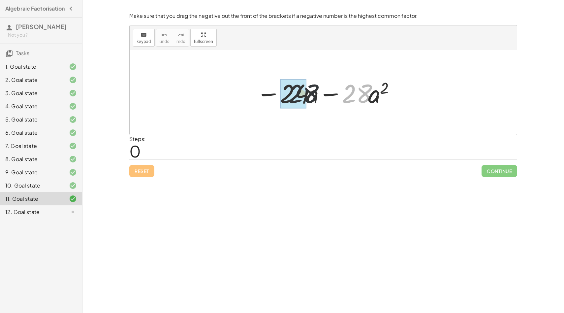
drag, startPoint x: 364, startPoint y: 93, endPoint x: 293, endPoint y: 93, distance: 71.3
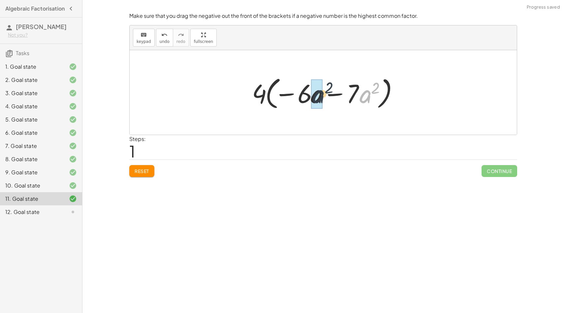
drag, startPoint x: 369, startPoint y: 101, endPoint x: 315, endPoint y: 100, distance: 53.8
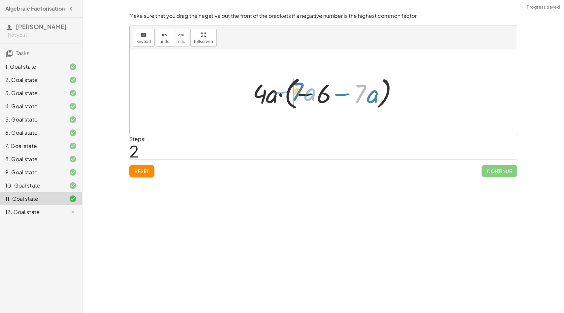
drag, startPoint x: 361, startPoint y: 98, endPoint x: 298, endPoint y: 96, distance: 62.7
click at [298, 96] on div at bounding box center [325, 93] width 153 height 38
drag, startPoint x: 353, startPoint y: 95, endPoint x: 236, endPoint y: 97, distance: 117.8
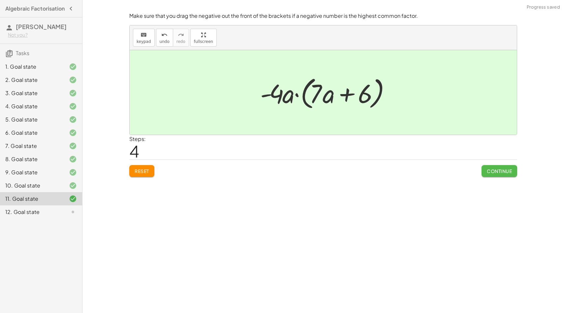
click at [495, 170] on span "Continue" at bounding box center [499, 171] width 25 height 6
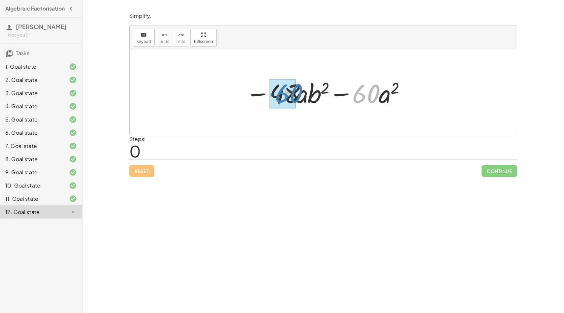
drag, startPoint x: 362, startPoint y: 101, endPoint x: 281, endPoint y: 100, distance: 81.2
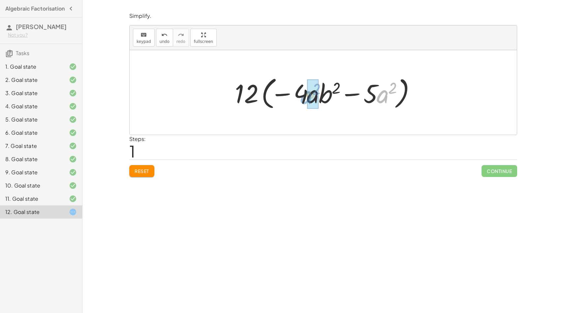
drag, startPoint x: 381, startPoint y: 99, endPoint x: 305, endPoint y: 98, distance: 75.6
click at [306, 99] on div at bounding box center [326, 93] width 188 height 38
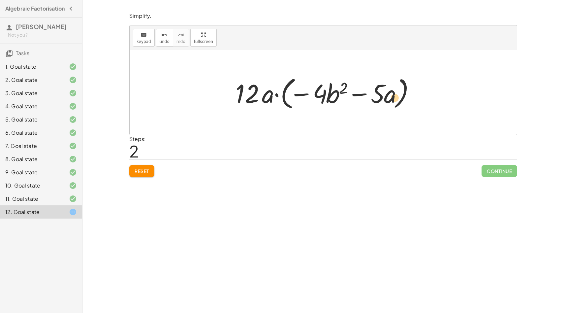
drag, startPoint x: 392, startPoint y: 96, endPoint x: 396, endPoint y: 100, distance: 5.9
click at [396, 100] on div at bounding box center [325, 93] width 187 height 38
click at [377, 98] on div at bounding box center [325, 93] width 187 height 38
drag, startPoint x: 304, startPoint y: 94, endPoint x: 218, endPoint y: 94, distance: 85.8
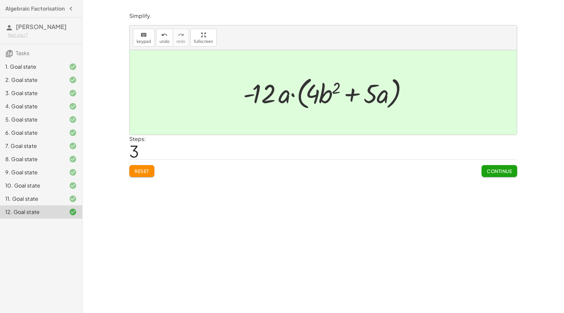
click at [510, 169] on span "Continue" at bounding box center [499, 171] width 25 height 6
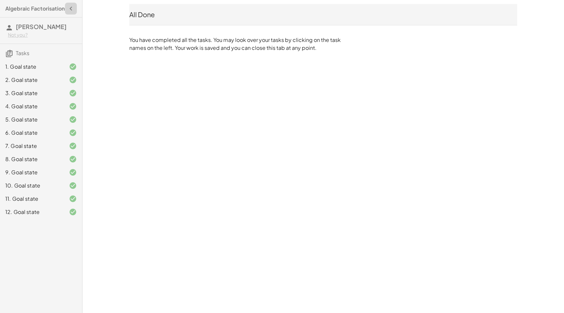
click at [72, 10] on icon "button" at bounding box center [71, 9] width 8 height 8
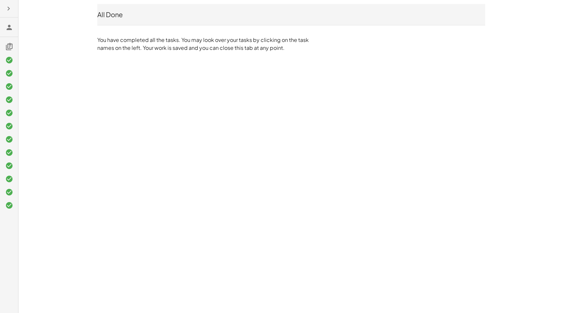
click at [8, 10] on icon "button" at bounding box center [9, 9] width 8 height 8
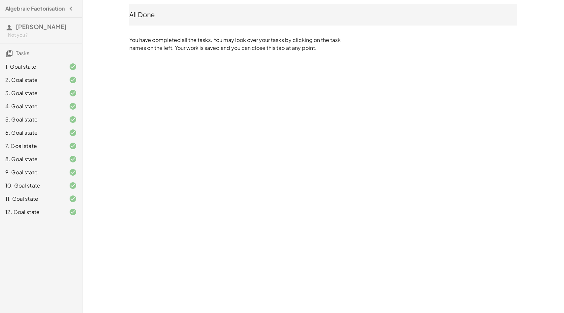
click at [43, 54] on h3 "Tasks" at bounding box center [41, 51] width 82 height 14
click at [29, 28] on span "[PERSON_NAME]" at bounding box center [41, 27] width 51 height 8
click at [49, 86] on div "1. Goal state" at bounding box center [41, 92] width 82 height 13
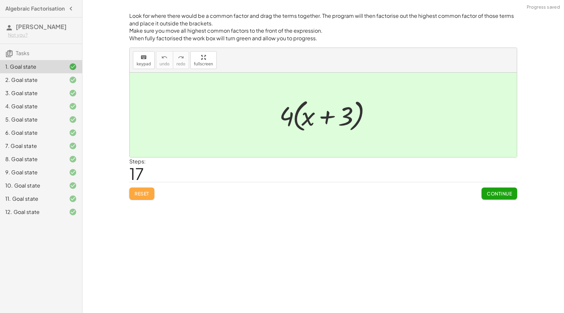
click at [145, 196] on span "Reset" at bounding box center [142, 193] width 15 height 6
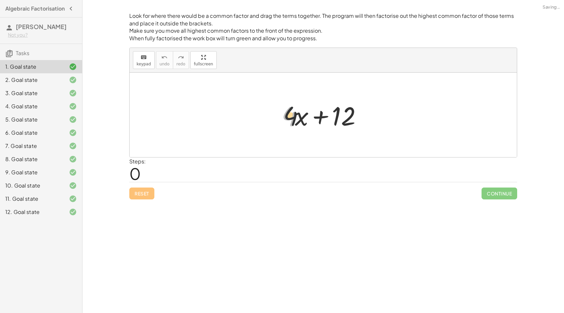
drag, startPoint x: 291, startPoint y: 119, endPoint x: 366, endPoint y: 117, distance: 74.6
click at [366, 117] on div at bounding box center [326, 115] width 95 height 34
drag, startPoint x: 330, startPoint y: 117, endPoint x: 278, endPoint y: 117, distance: 52.5
click at [278, 117] on div "· 4 + · x + · 4 · x + 12 + · 4 · x + 12" at bounding box center [323, 114] width 103 height 37
drag, startPoint x: 276, startPoint y: 117, endPoint x: 337, endPoint y: 117, distance: 60.7
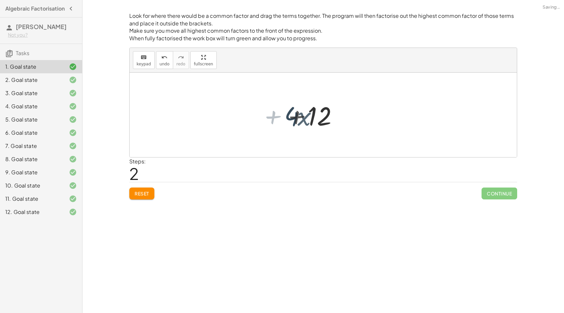
click at [337, 117] on div "· 4 + · x + · 4 · x + · 4 · x + 12 + · 4 · x + 12 + 12 + · 4 · x" at bounding box center [323, 114] width 103 height 37
drag, startPoint x: 337, startPoint y: 117, endPoint x: 304, endPoint y: 117, distance: 32.3
click at [304, 117] on div at bounding box center [326, 115] width 95 height 34
drag, startPoint x: 322, startPoint y: 117, endPoint x: 253, endPoint y: 118, distance: 69.3
click at [253, 118] on div "+ · 4 · x + 12 + 12 + · 4 · x + 12 + · 4 · x + 12" at bounding box center [323, 115] width 387 height 84
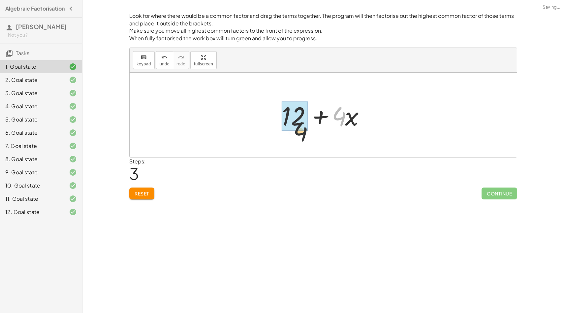
drag, startPoint x: 337, startPoint y: 115, endPoint x: 292, endPoint y: 124, distance: 46.1
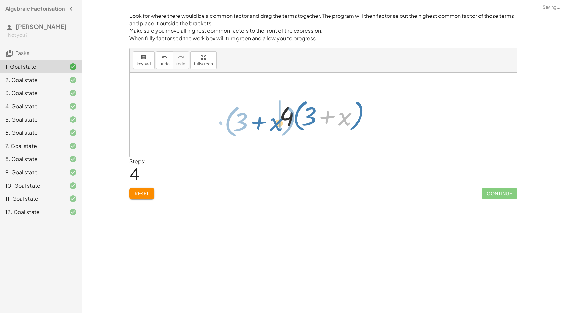
drag, startPoint x: 340, startPoint y: 119, endPoint x: 264, endPoint y: 118, distance: 76.2
click at [264, 118] on div "+ · 4 · x + 12 + 12 + · 4 · x + · 4 · x + 12 + 12 + · 4 · x + · 4 · 3 + · 4 · x…" at bounding box center [323, 115] width 387 height 84
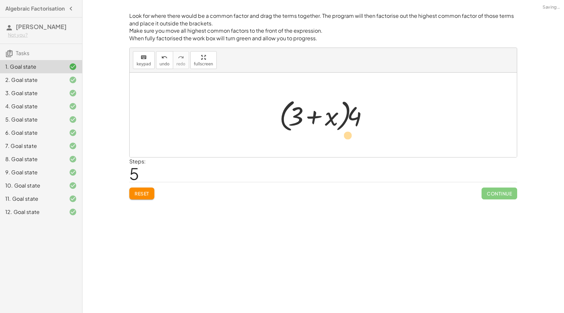
drag, startPoint x: 329, startPoint y: 118, endPoint x: 317, endPoint y: 121, distance: 11.9
click at [317, 121] on div at bounding box center [325, 115] width 99 height 38
click at [338, 120] on div at bounding box center [325, 115] width 99 height 38
drag, startPoint x: 330, startPoint y: 118, endPoint x: 452, endPoint y: 120, distance: 122.8
drag, startPoint x: 326, startPoint y: 121, endPoint x: 266, endPoint y: 114, distance: 60.5
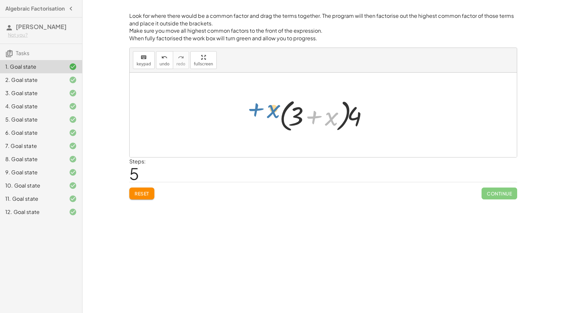
click at [266, 114] on div "+ · 4 · x + 12 + 12 + · 4 · x + · 4 · x + 12 + 12 + · 4 · x + · 4 · 3 + · 4 · x…" at bounding box center [323, 115] width 387 height 84
drag, startPoint x: 360, startPoint y: 117, endPoint x: 255, endPoint y: 131, distance: 105.3
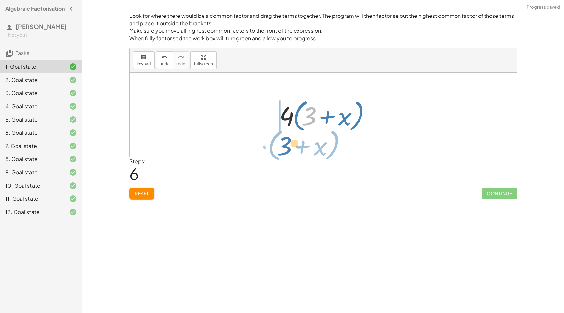
drag, startPoint x: 311, startPoint y: 110, endPoint x: 264, endPoint y: 105, distance: 46.5
click at [263, 105] on div "+ · 4 · x + 12 + 12 + · 4 · x + · 4 · x + 12 + 12 + · 4 · x + · 4 · 3 + · 4 · x…" at bounding box center [323, 115] width 387 height 84
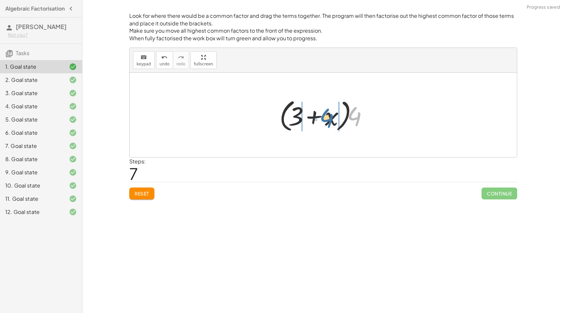
drag, startPoint x: 359, startPoint y: 119, endPoint x: 332, endPoint y: 120, distance: 27.1
click at [332, 120] on div at bounding box center [325, 115] width 99 height 38
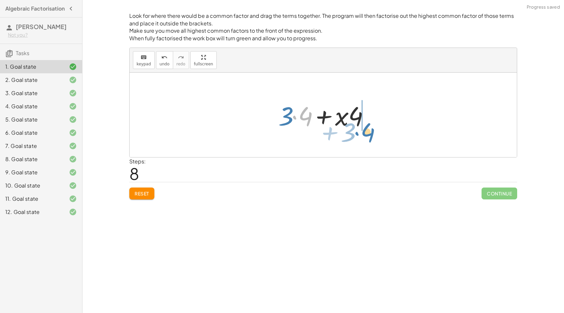
drag, startPoint x: 311, startPoint y: 116, endPoint x: 387, endPoint y: 114, distance: 76.3
click at [387, 114] on div "+ · 4 · x + 12 + 12 + · 4 · x + · 4 · x + 12 + 12 + · 4 · x + · 4 · 3 + · 4 · x…" at bounding box center [323, 115] width 387 height 84
drag, startPoint x: 297, startPoint y: 116, endPoint x: 370, endPoint y: 133, distance: 74.7
drag, startPoint x: 287, startPoint y: 115, endPoint x: 379, endPoint y: 109, distance: 92.3
click at [379, 109] on div "+ · 4 · x + 12 + 12 + · 4 · x + · 4 · x + 12 + 12 + · 4 · x + · 4 · 3 + · 4 · x…" at bounding box center [323, 115] width 387 height 84
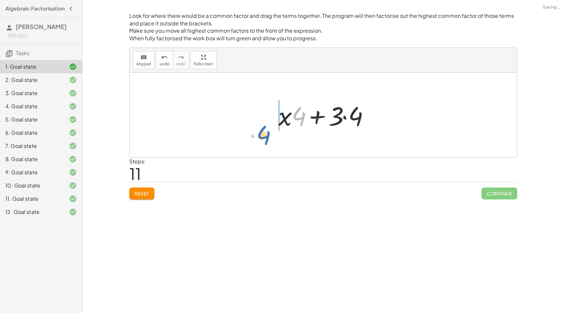
drag, startPoint x: 300, startPoint y: 119, endPoint x: 258, endPoint y: 136, distance: 44.5
click at [297, 115] on div at bounding box center [325, 115] width 101 height 34
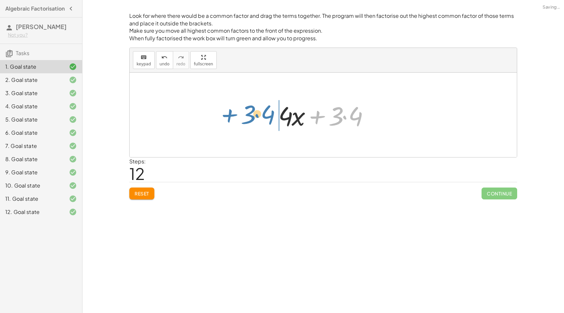
drag, startPoint x: 313, startPoint y: 117, endPoint x: 209, endPoint y: 116, distance: 104.6
click at [209, 115] on div "+ · 4 · x + 12 + 12 + · 4 · x + · 4 · x + 12 + 12 + · 4 · x + · 4 · 3 + · 4 · x…" at bounding box center [323, 115] width 387 height 84
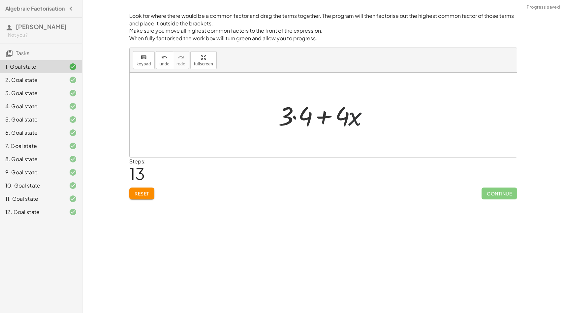
click at [356, 120] on div at bounding box center [325, 115] width 101 height 34
drag, startPoint x: 338, startPoint y: 118, endPoint x: 295, endPoint y: 120, distance: 43.6
click at [295, 120] on div at bounding box center [325, 115] width 101 height 34
drag, startPoint x: 285, startPoint y: 124, endPoint x: 310, endPoint y: 127, distance: 24.9
click at [310, 127] on div at bounding box center [325, 115] width 99 height 38
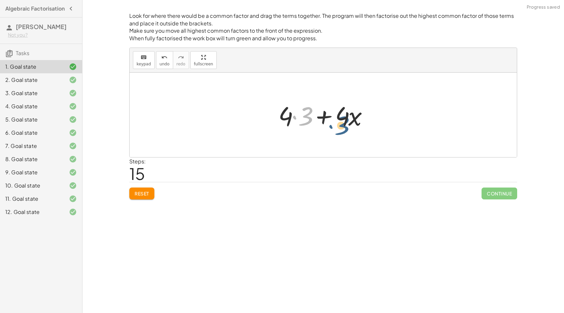
drag, startPoint x: 305, startPoint y: 111, endPoint x: 346, endPoint y: 115, distance: 40.8
click at [346, 115] on div at bounding box center [325, 115] width 101 height 34
drag, startPoint x: 344, startPoint y: 115, endPoint x: 307, endPoint y: 115, distance: 37.3
click at [307, 115] on div at bounding box center [325, 115] width 101 height 34
drag, startPoint x: 358, startPoint y: 120, endPoint x: 346, endPoint y: 127, distance: 13.6
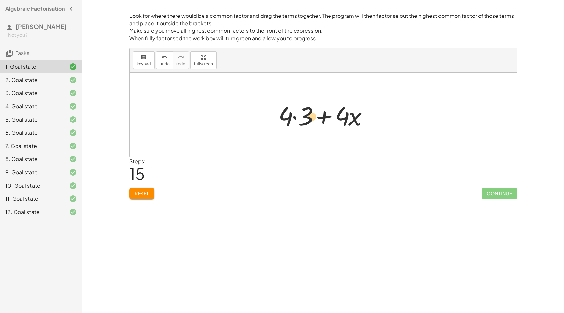
click at [345, 127] on div at bounding box center [325, 115] width 101 height 34
drag, startPoint x: 355, startPoint y: 123, endPoint x: 304, endPoint y: 118, distance: 51.3
click at [304, 118] on div at bounding box center [325, 115] width 101 height 34
drag, startPoint x: 324, startPoint y: 119, endPoint x: 260, endPoint y: 121, distance: 64.7
click at [260, 121] on div "+ · 4 · x + 12 + 12 + · 4 · x + · 4 · x + 12 + 12 + · 4 · x + · 4 · 3 + · 4 · x…" at bounding box center [323, 115] width 387 height 84
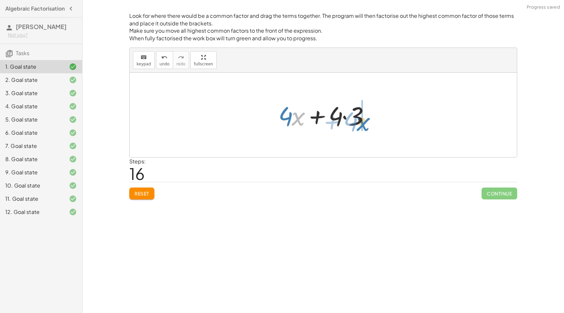
drag, startPoint x: 298, startPoint y: 117, endPoint x: 376, endPoint y: 112, distance: 78.4
click at [376, 112] on div at bounding box center [325, 115] width 101 height 34
click at [142, 195] on span "Reset" at bounding box center [142, 193] width 15 height 6
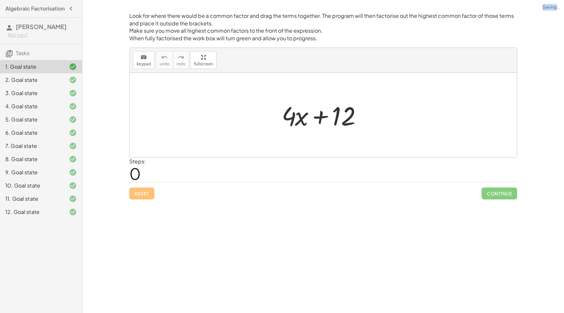
click at [142, 195] on div "Reset Continue" at bounding box center [323, 190] width 388 height 17
drag, startPoint x: 348, startPoint y: 119, endPoint x: 277, endPoint y: 117, distance: 71.6
click at [150, 196] on button "Reset" at bounding box center [141, 193] width 25 height 12
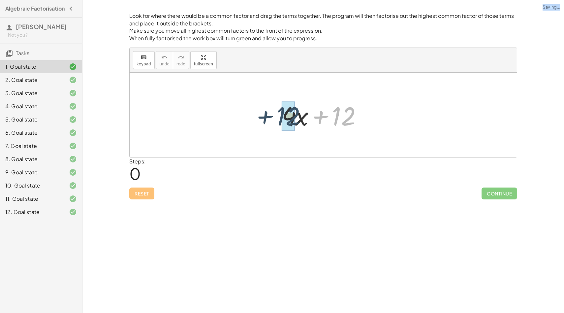
drag, startPoint x: 342, startPoint y: 125, endPoint x: 294, endPoint y: 125, distance: 48.5
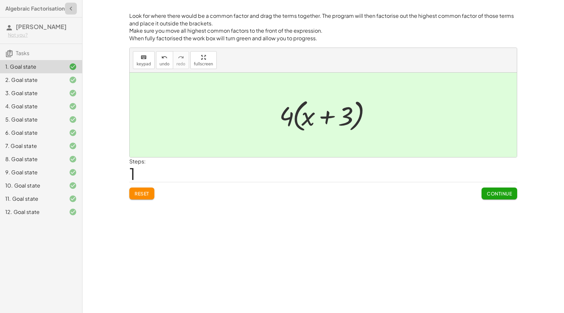
click at [74, 9] on icon "button" at bounding box center [71, 9] width 8 height 8
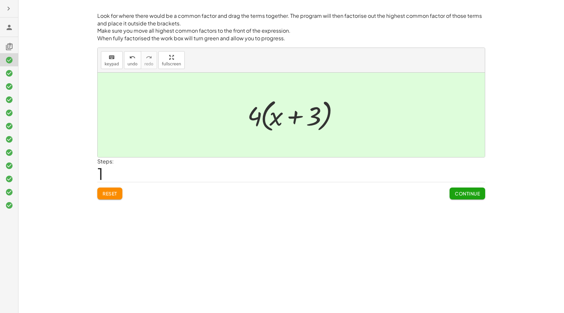
click at [528, 41] on div "Look for where there would be a common factor and drag the terms together. The …" at bounding box center [291, 156] width 546 height 313
